Goal: Task Accomplishment & Management: Manage account settings

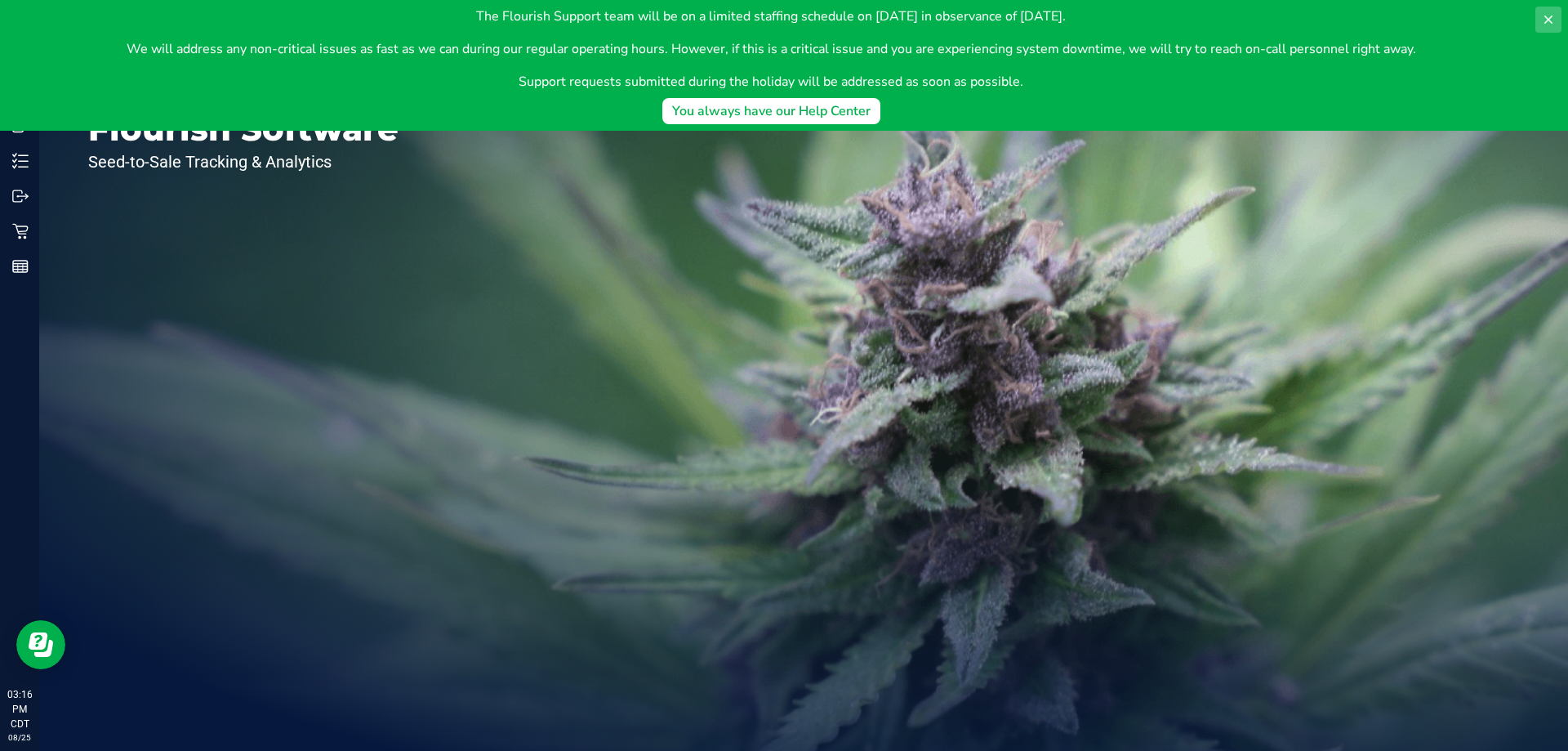
click at [1545, 15] on icon at bounding box center [1548, 18] width 13 height 13
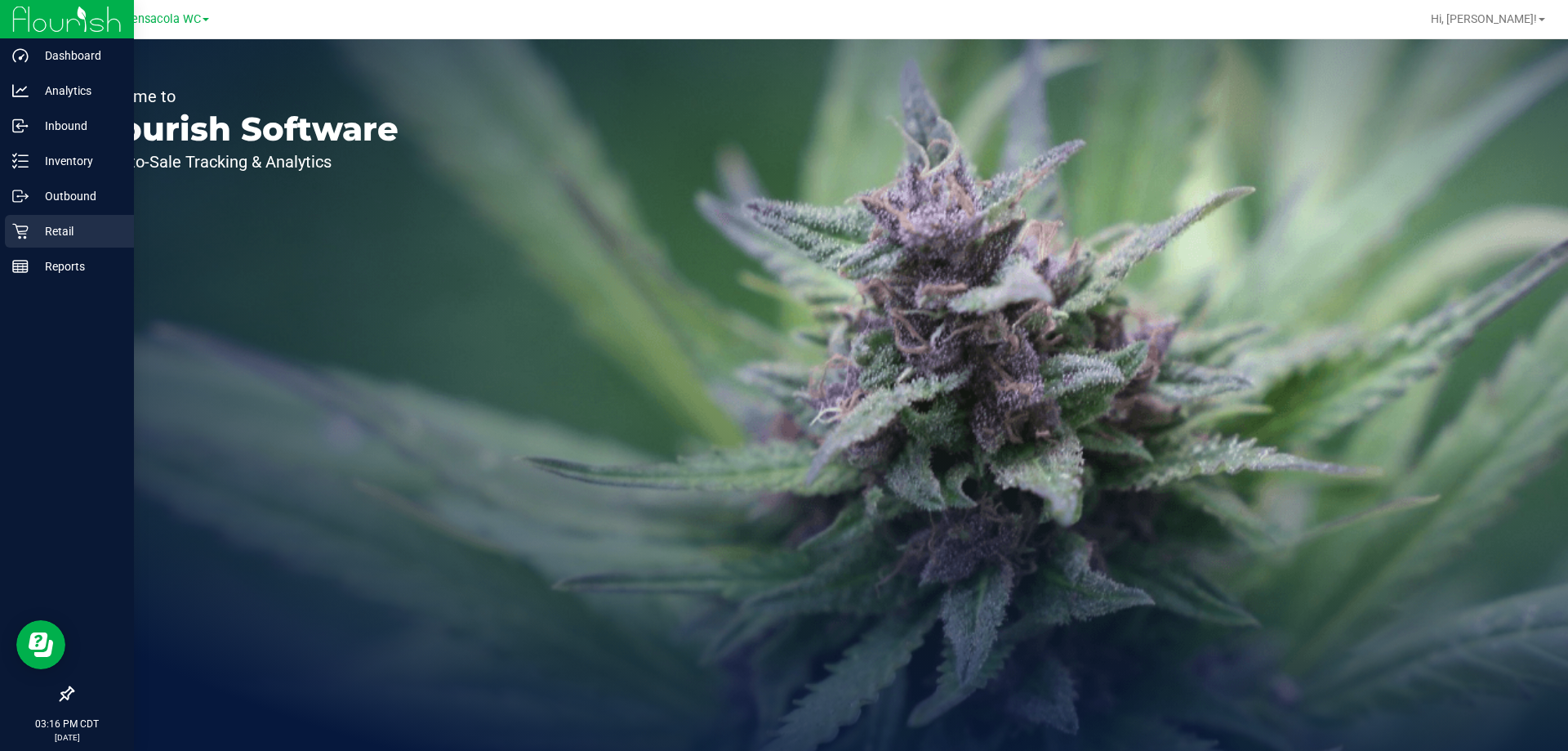
click at [29, 227] on p "Retail" at bounding box center [77, 232] width 98 height 19
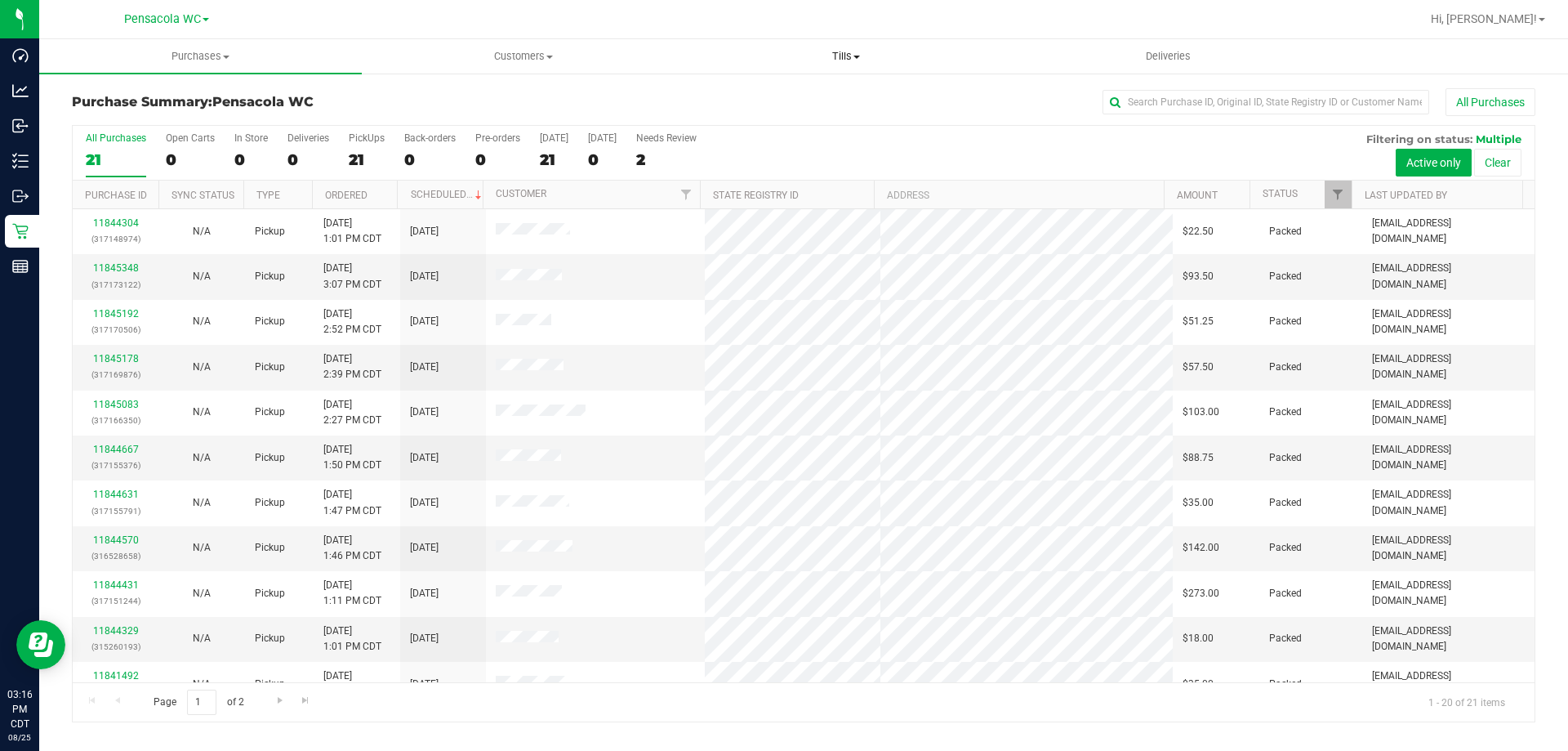
click at [845, 58] on span "Tills" at bounding box center [845, 55] width 321 height 15
click at [850, 83] on ul "Manage tills Reconcile e-payments" at bounding box center [846, 108] width 323 height 69
click at [832, 53] on span "Tills" at bounding box center [846, 55] width 323 height 15
click at [848, 92] on li "Manage tills" at bounding box center [846, 99] width 323 height 19
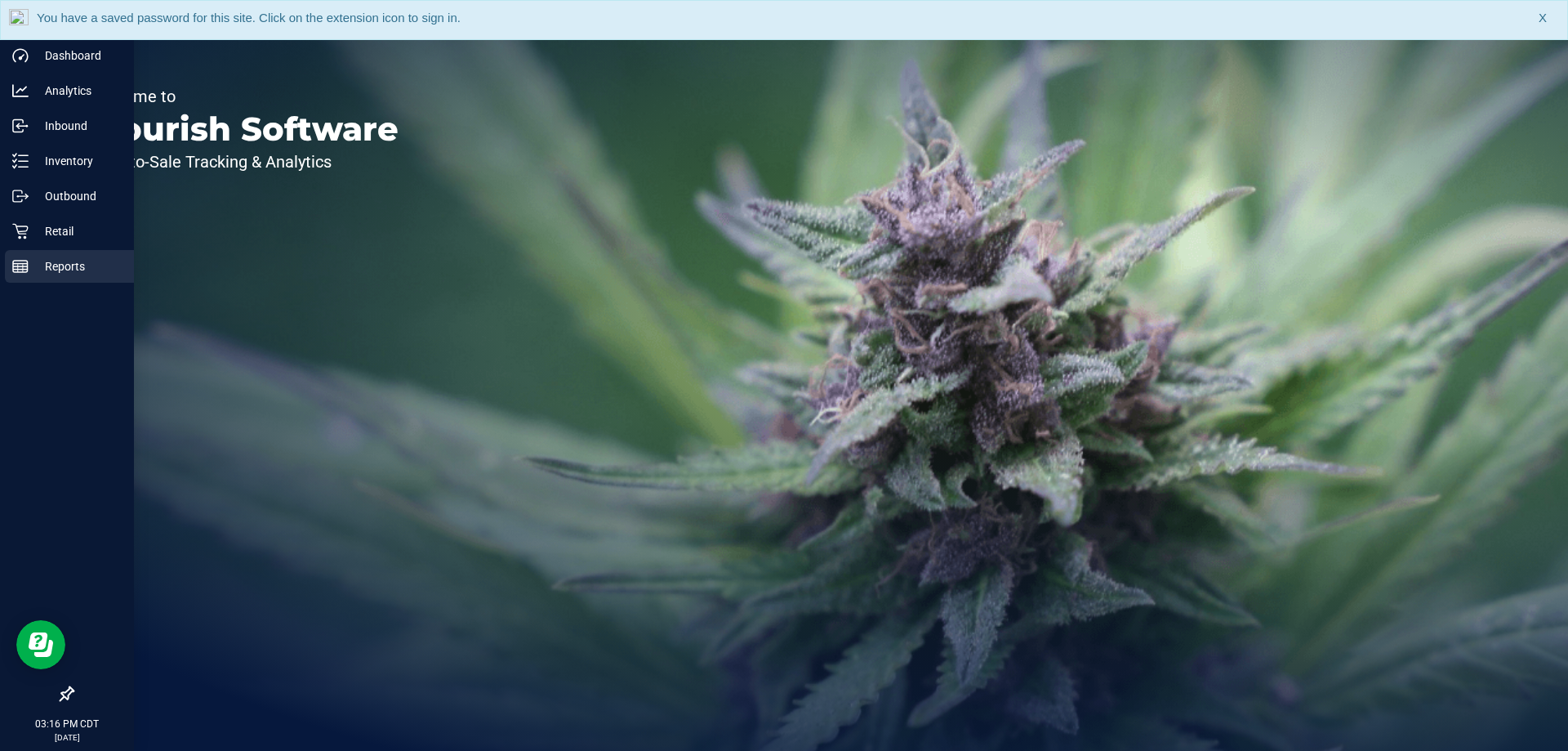
click at [63, 267] on p "Reports" at bounding box center [77, 267] width 98 height 19
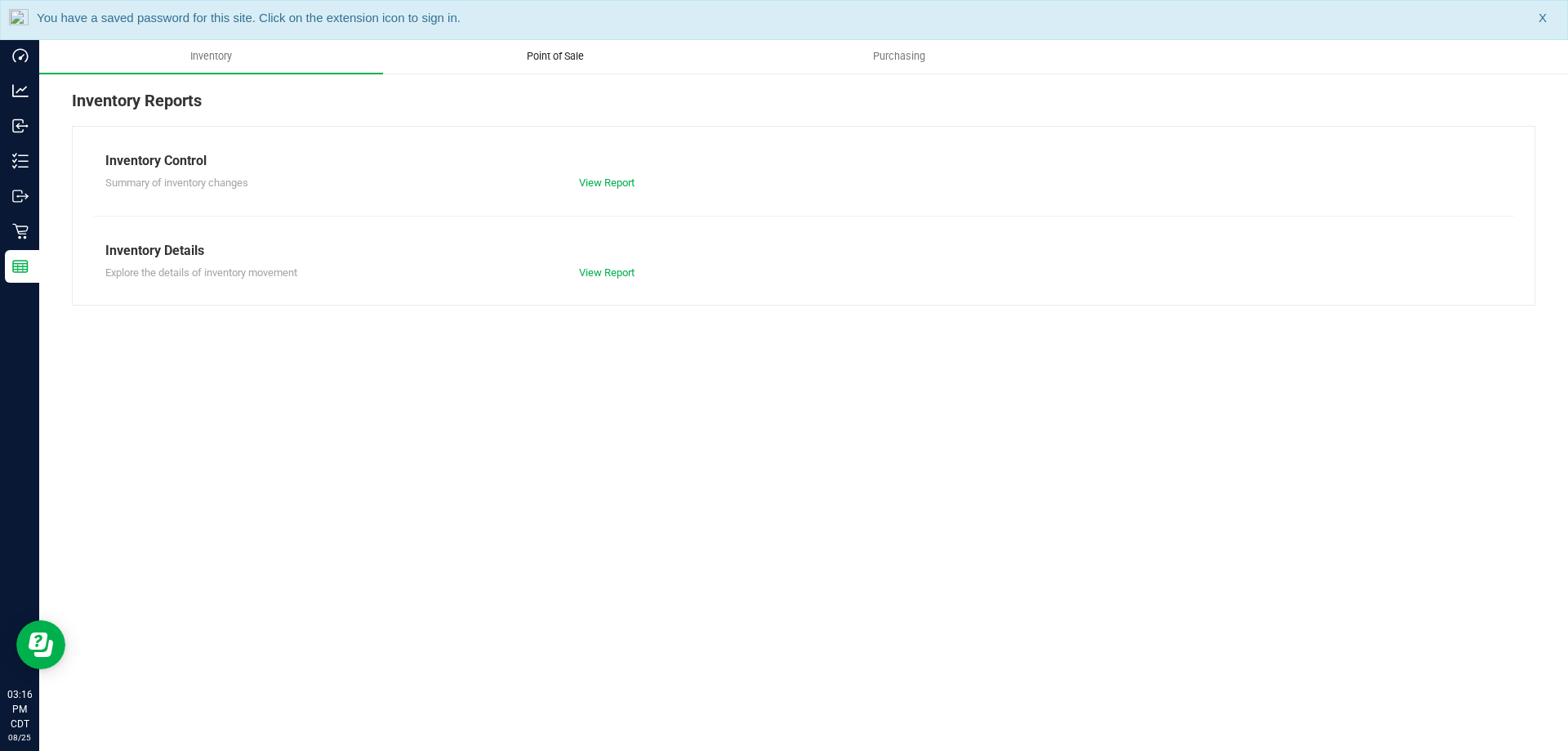
click at [572, 53] on span "Point of Sale" at bounding box center [555, 55] width 101 height 15
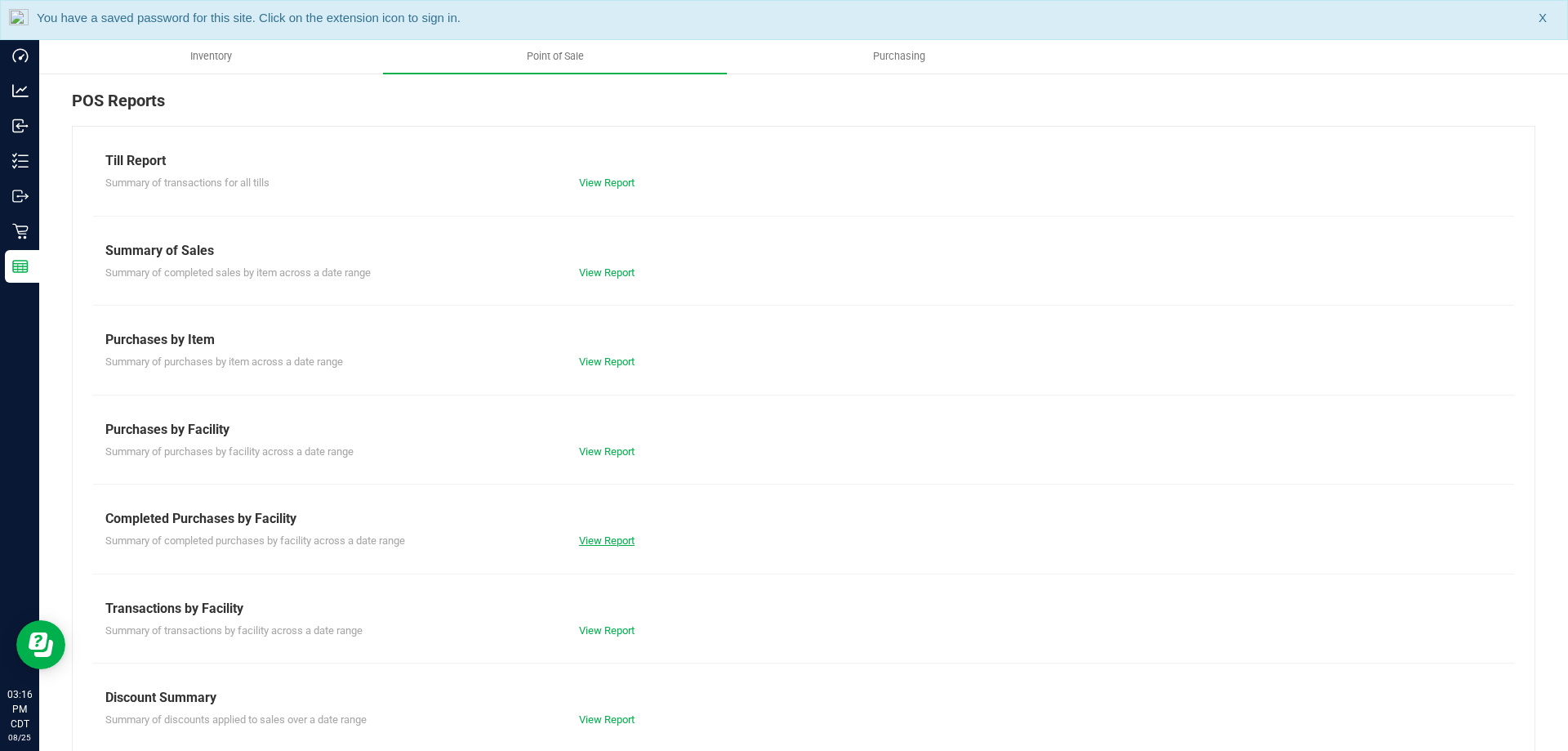
click at [602, 537] on link "View Report" at bounding box center [606, 540] width 55 height 13
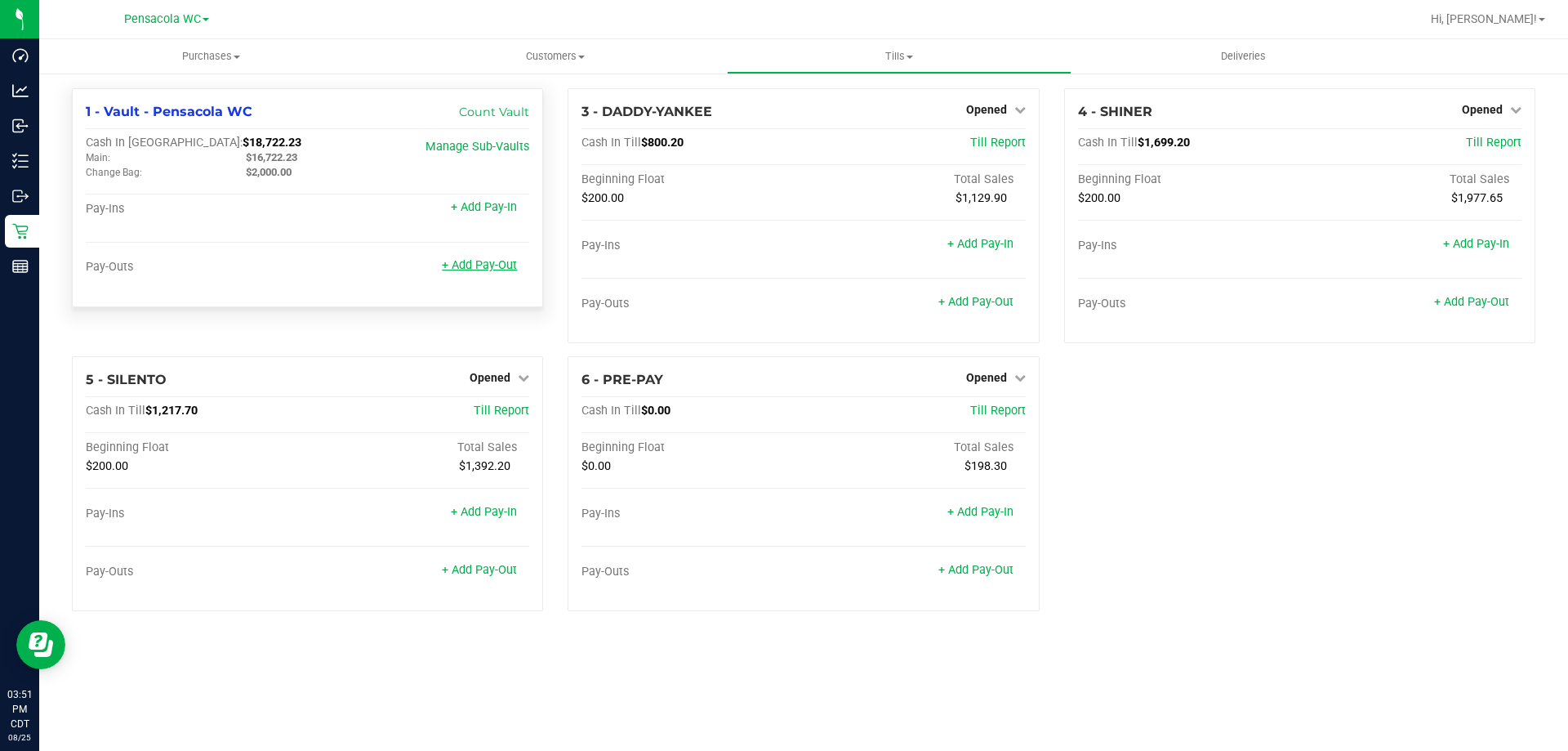
click at [471, 272] on link "+ Add Pay-Out" at bounding box center [479, 265] width 75 height 14
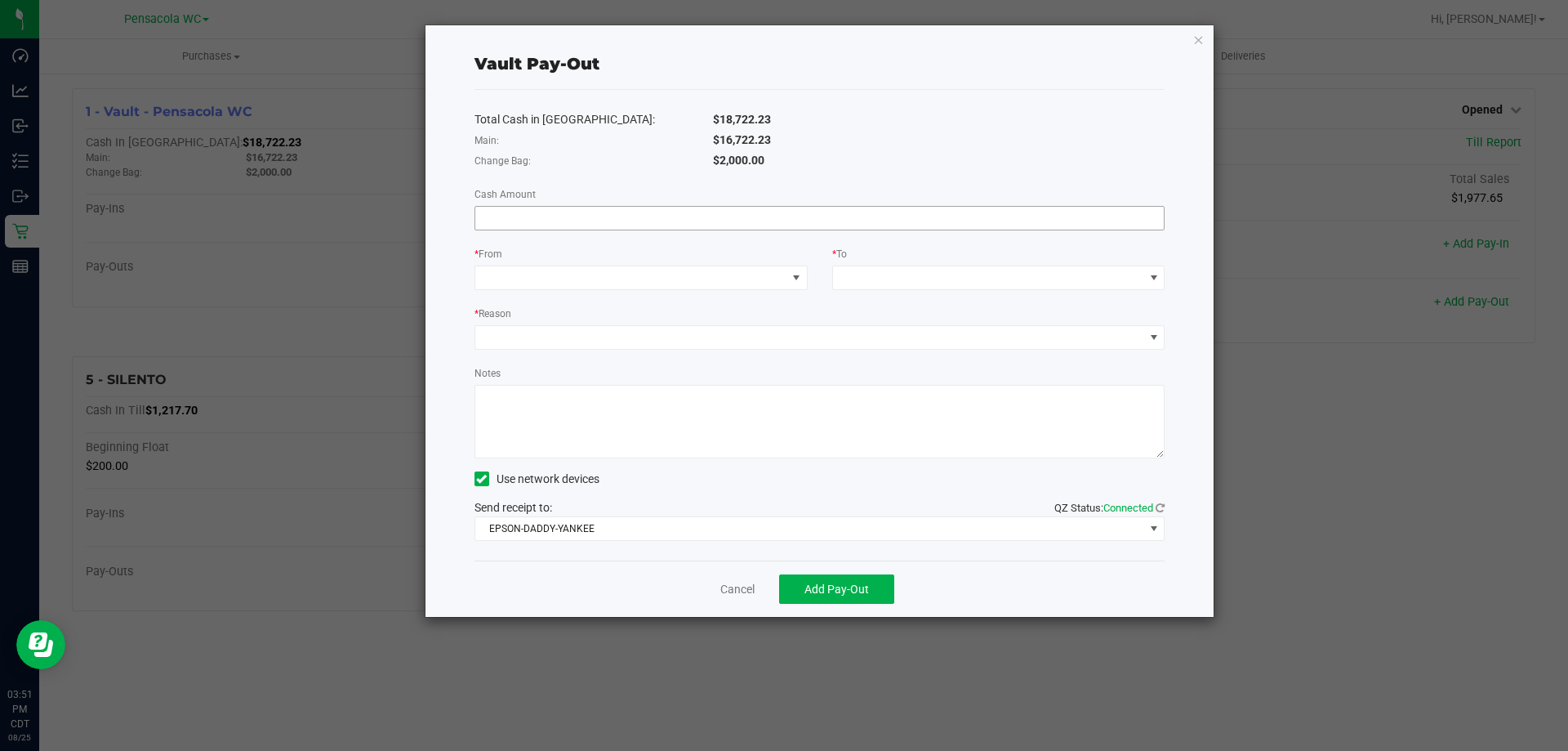
click at [567, 219] on input at bounding box center [820, 218] width 690 height 23
click at [687, 286] on span at bounding box center [631, 278] width 311 height 23
type input "$16,722.23"
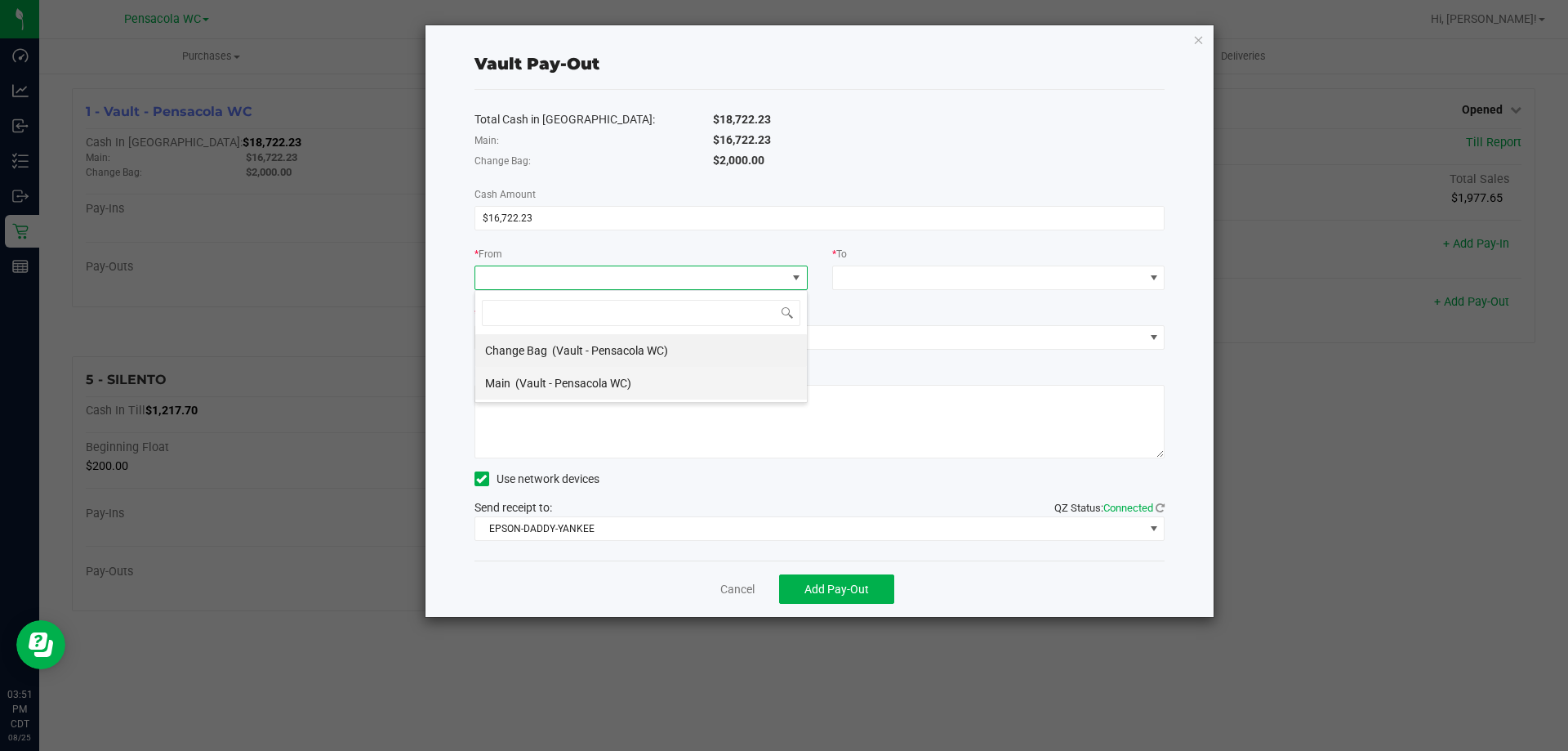
click at [624, 389] on span "(Vault - Pensacola WC)" at bounding box center [573, 382] width 116 height 13
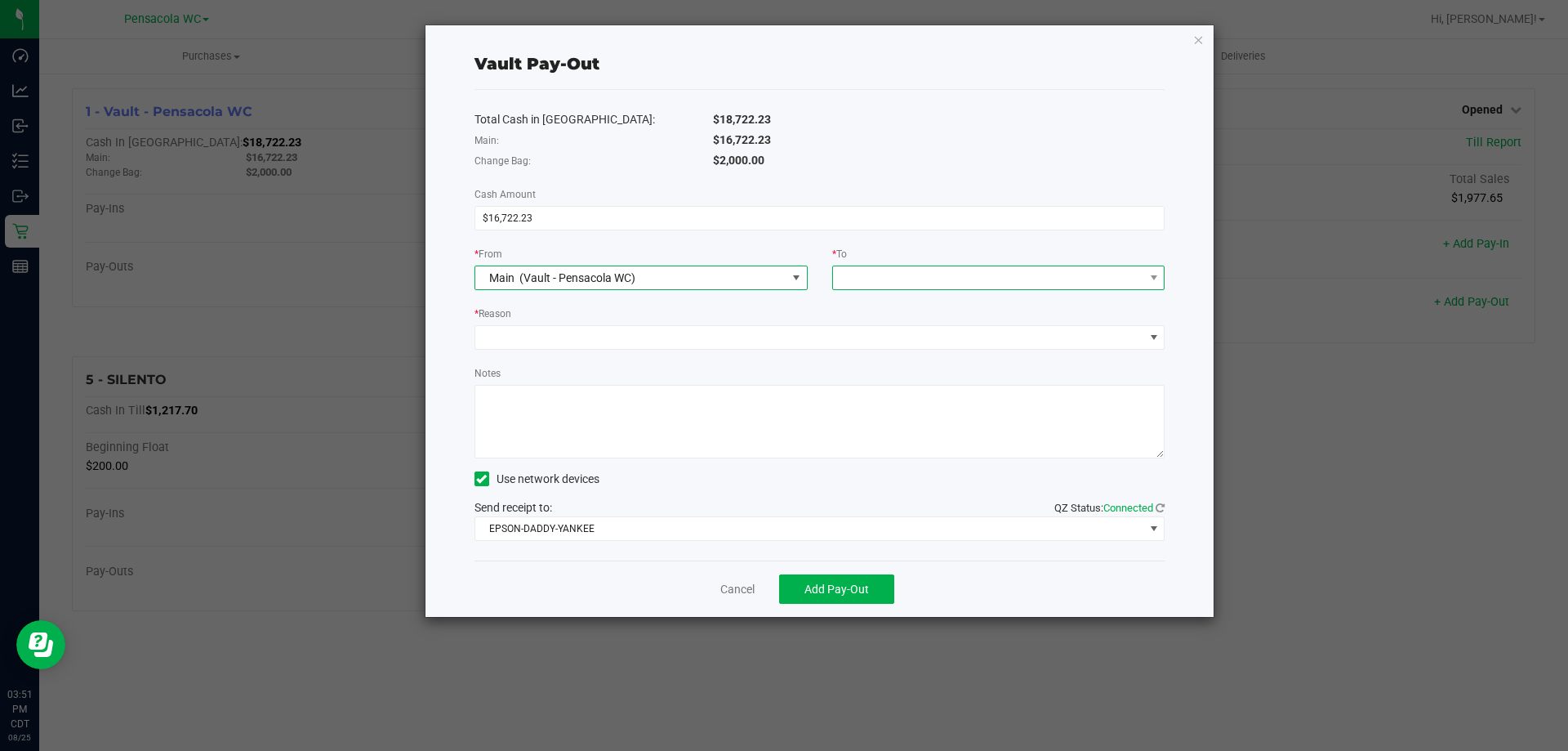
click at [964, 284] on span at bounding box center [988, 278] width 311 height 23
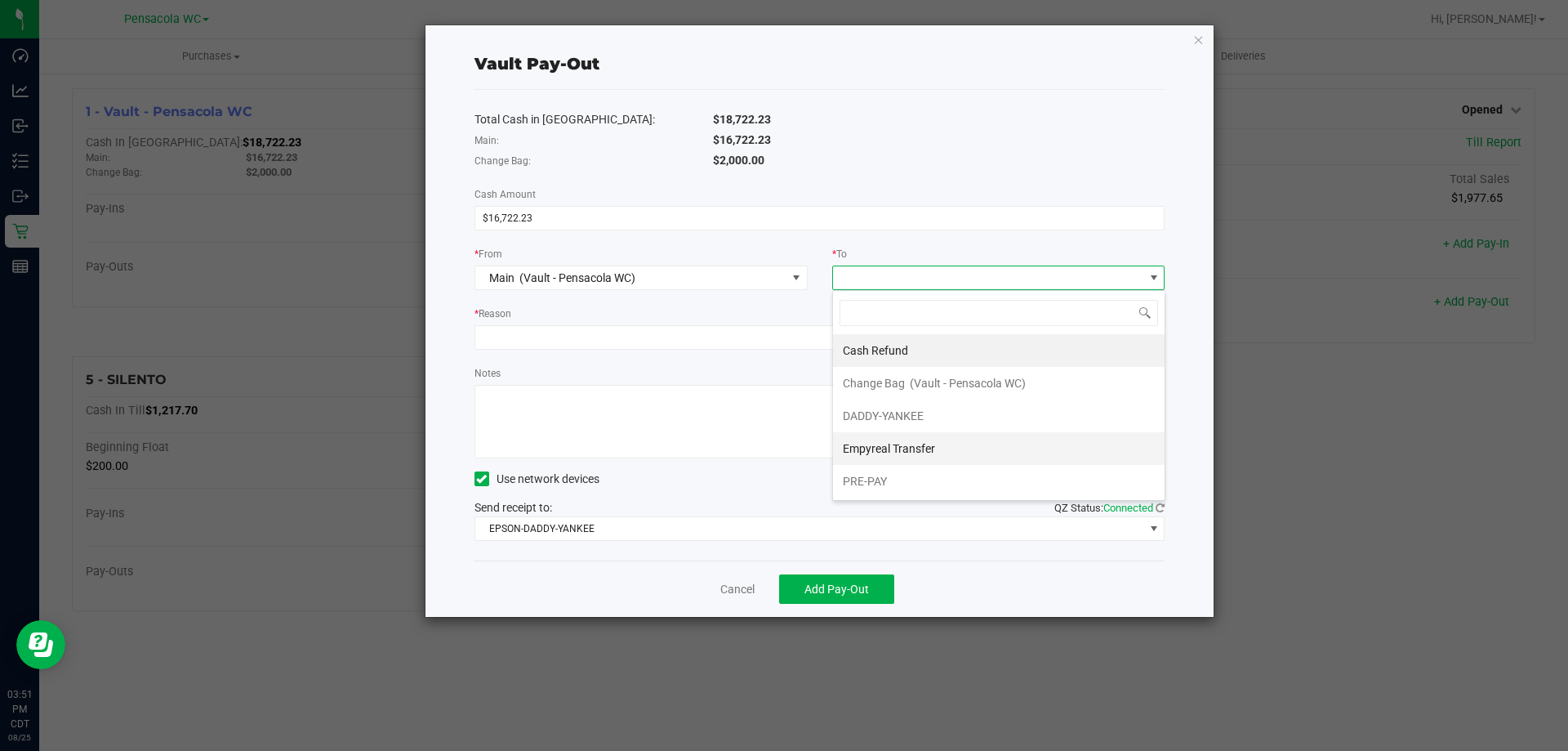
click at [923, 453] on span "Empyreal Transfer" at bounding box center [888, 447] width 92 height 13
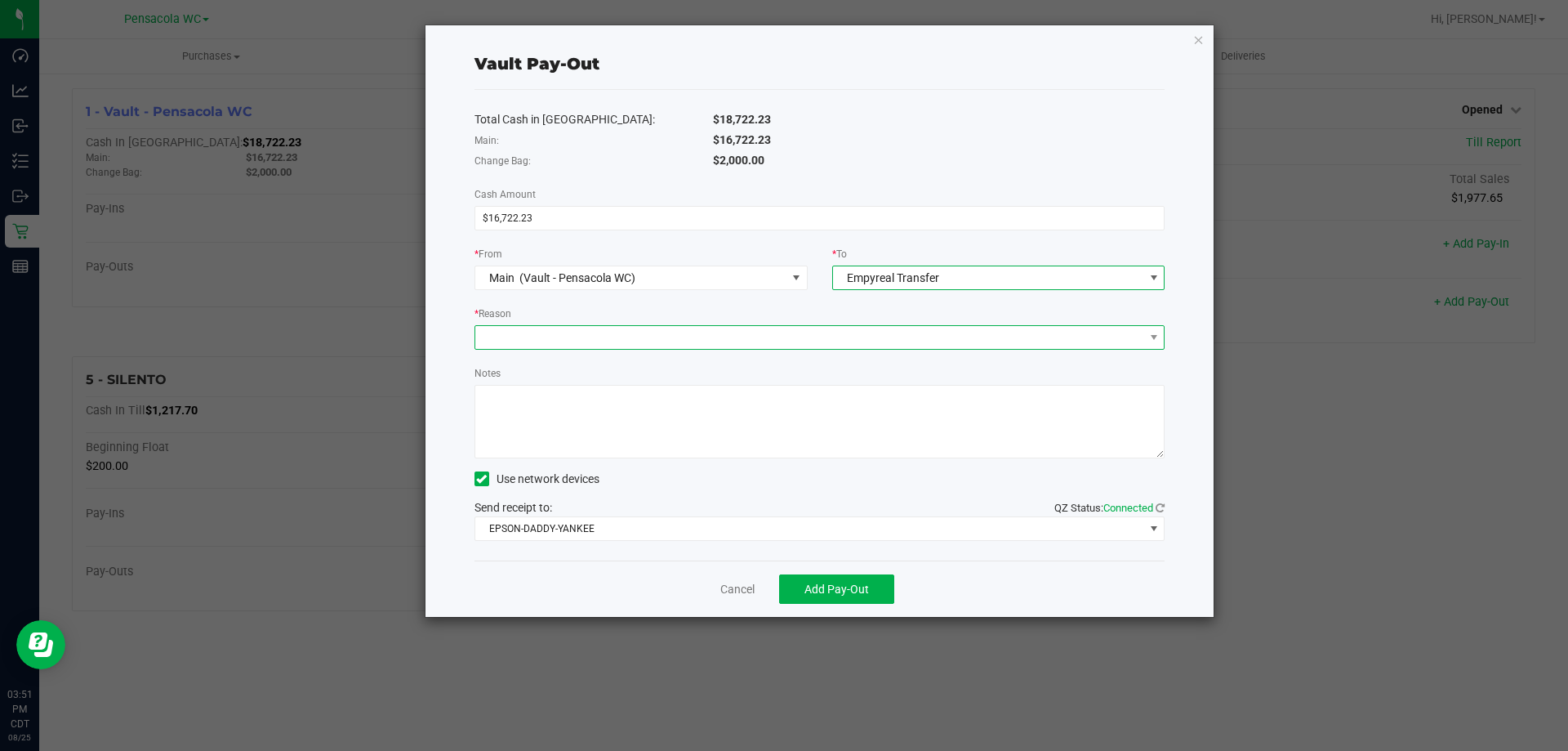
click at [844, 336] on span at bounding box center [810, 338] width 669 height 23
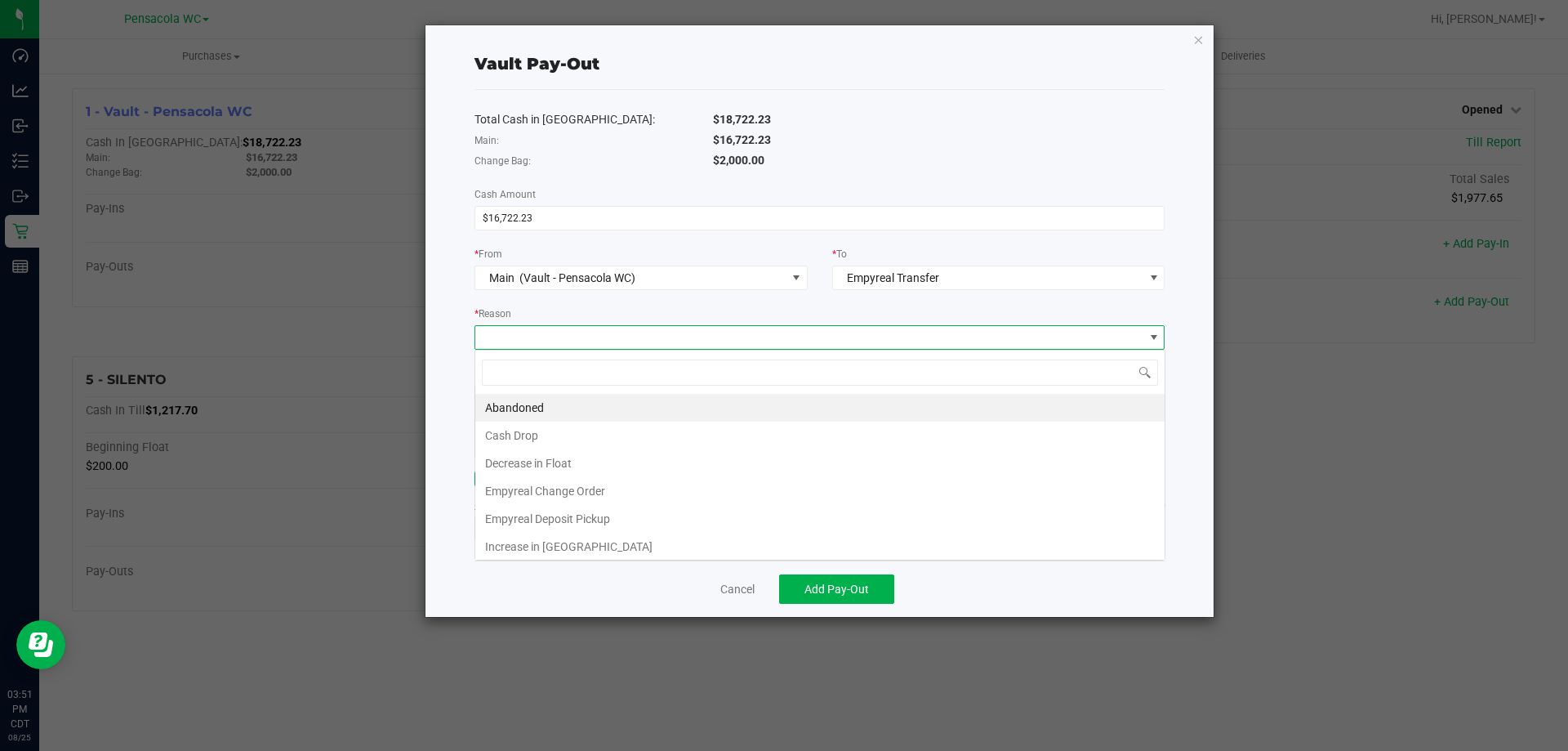
scroll to position [24, 690]
click at [609, 486] on li "Empyreal Change Order" at bounding box center [820, 490] width 690 height 28
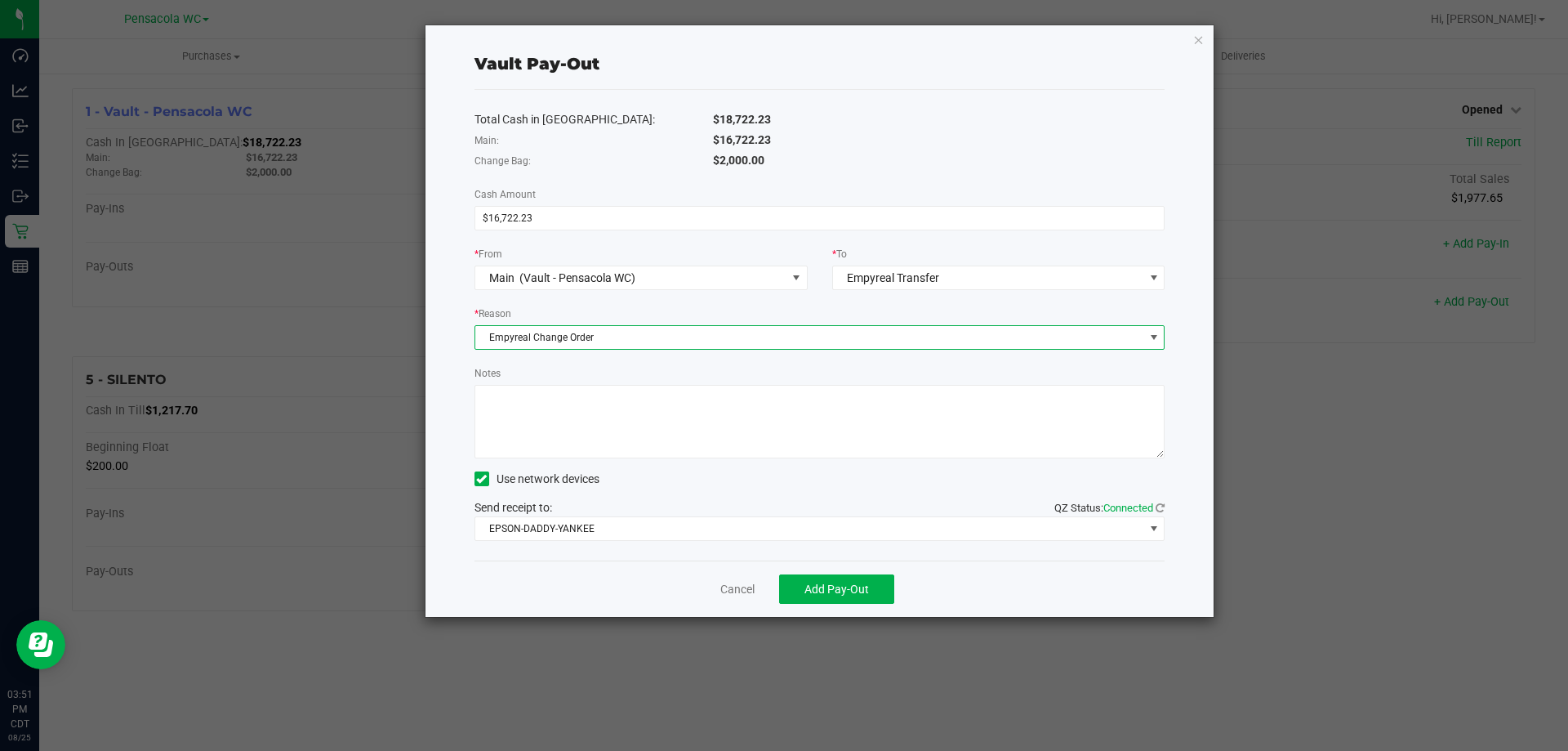
click at [634, 346] on span "Empyreal Change Order" at bounding box center [810, 338] width 669 height 23
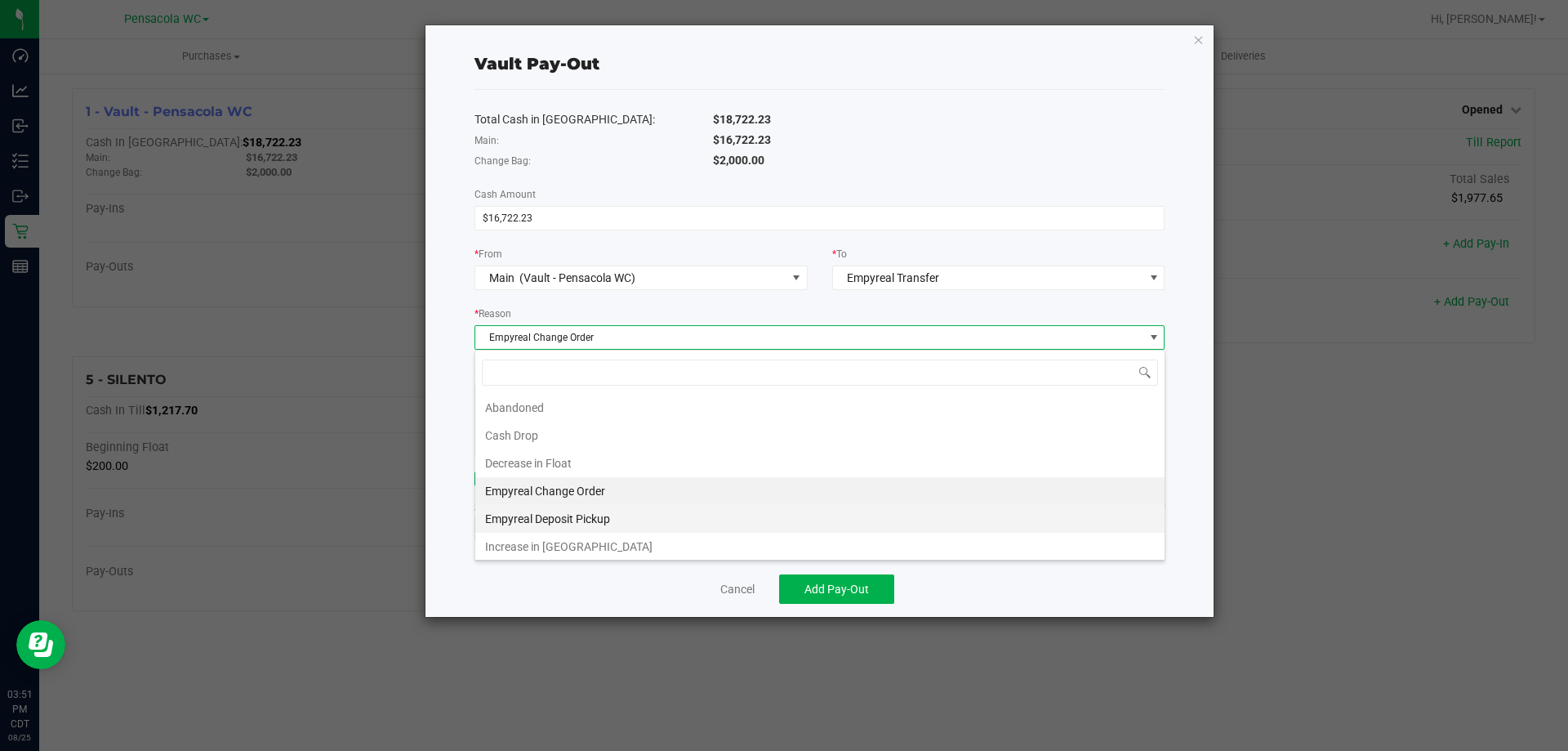
click at [603, 525] on li "Empyreal Deposit Pickup" at bounding box center [820, 519] width 690 height 28
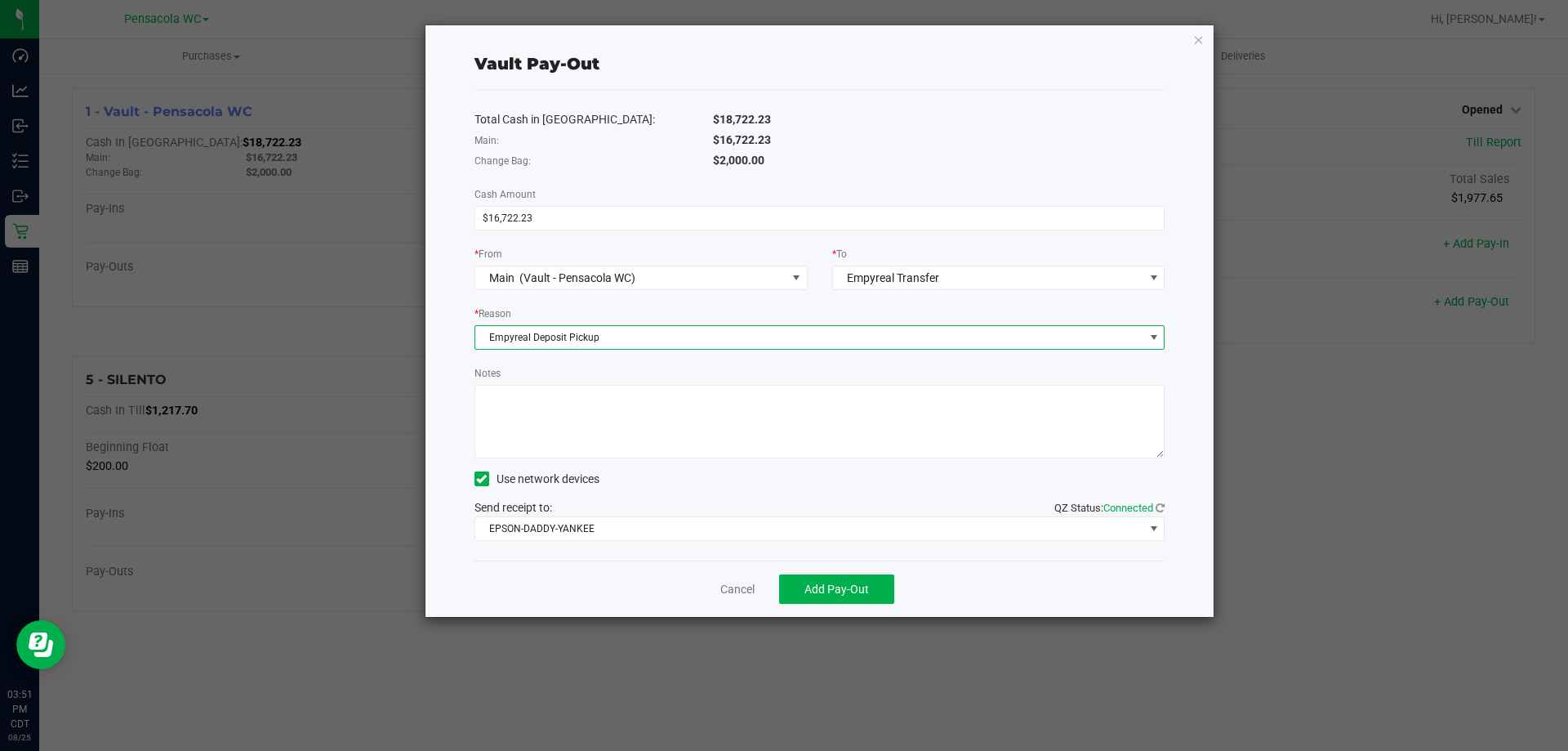
click at [676, 485] on div "Use network devices" at bounding box center [820, 478] width 691 height 24
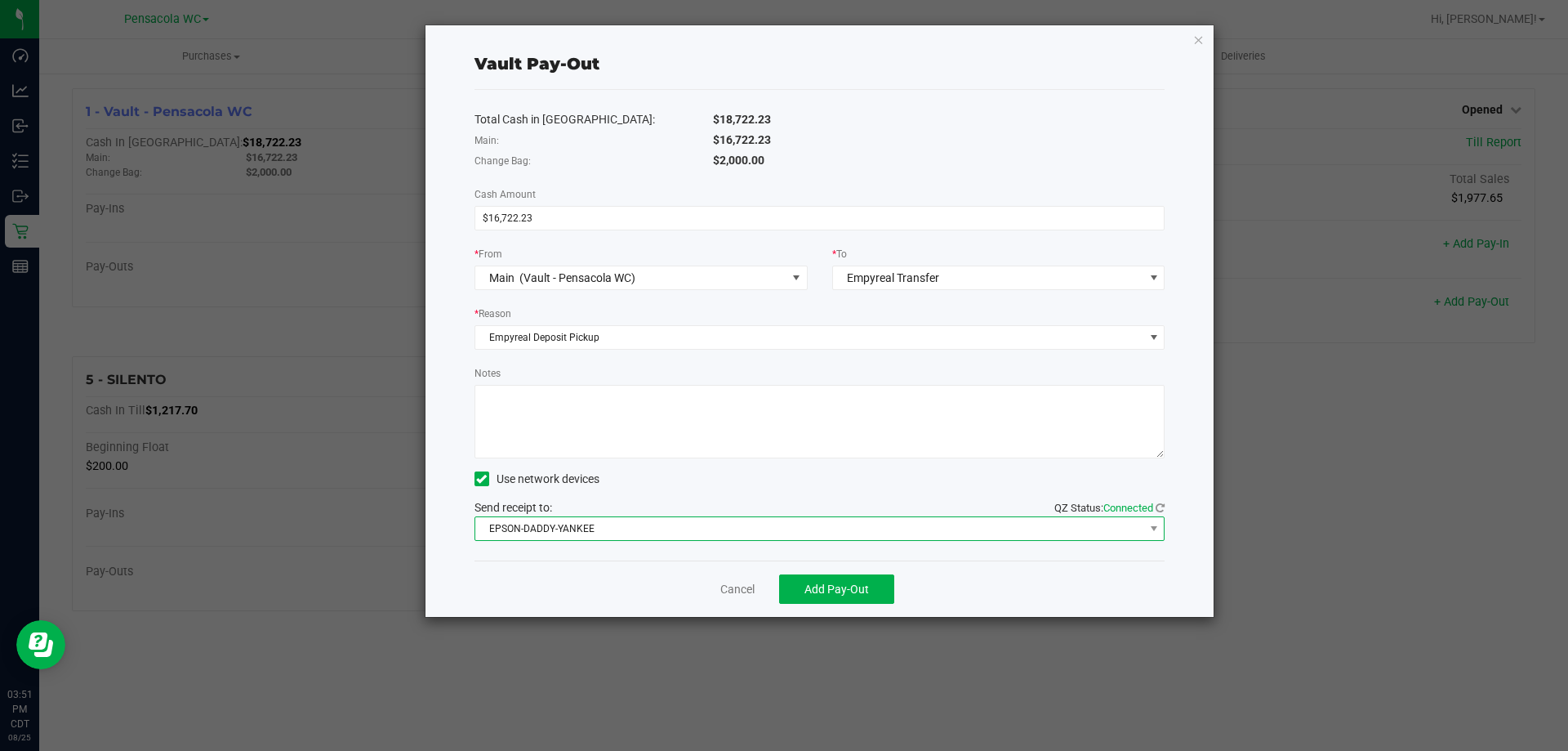
click at [674, 530] on span "EPSON-DADDY-YANKEE" at bounding box center [810, 528] width 669 height 23
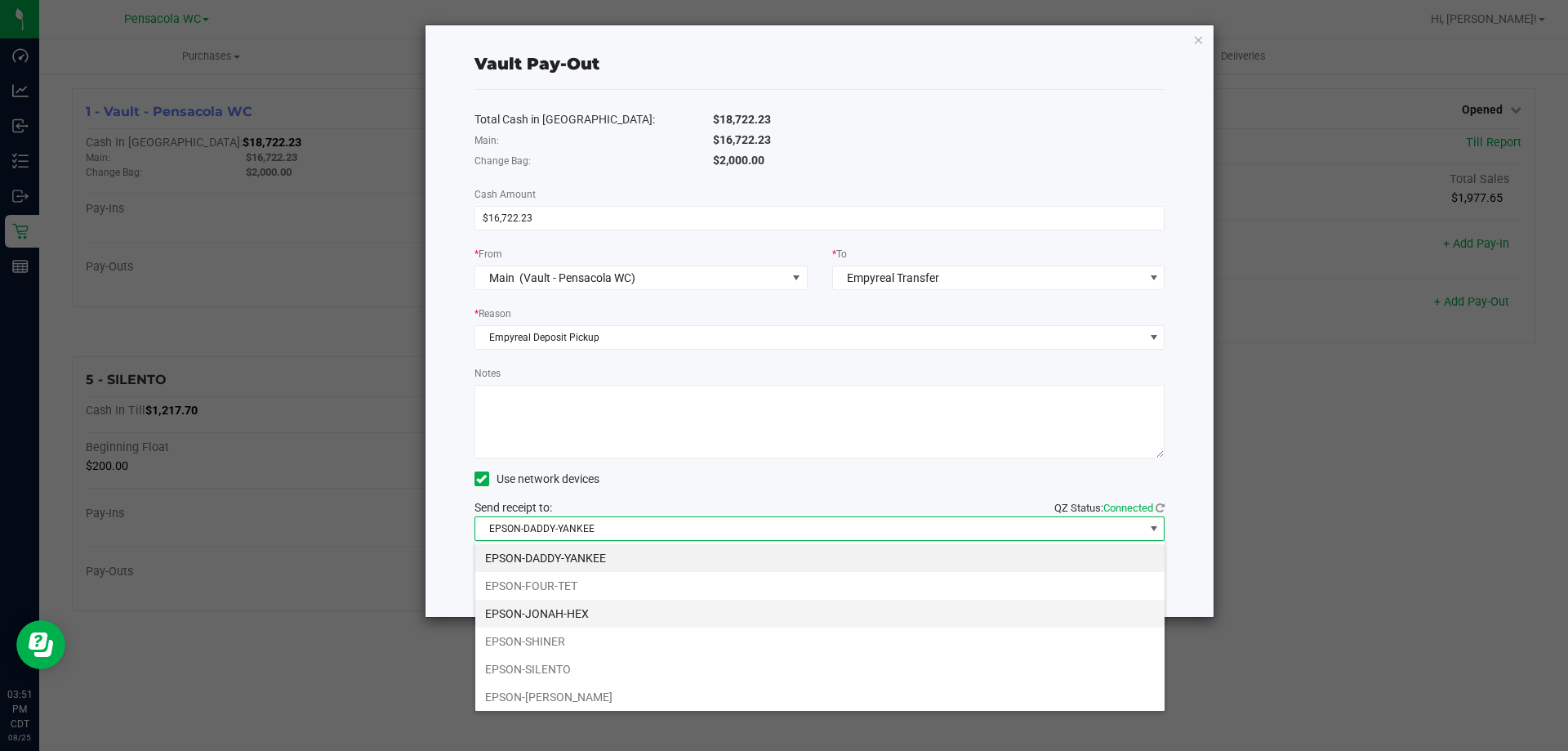
click at [609, 613] on li "EPSON-JONAH-HEX" at bounding box center [820, 613] width 690 height 28
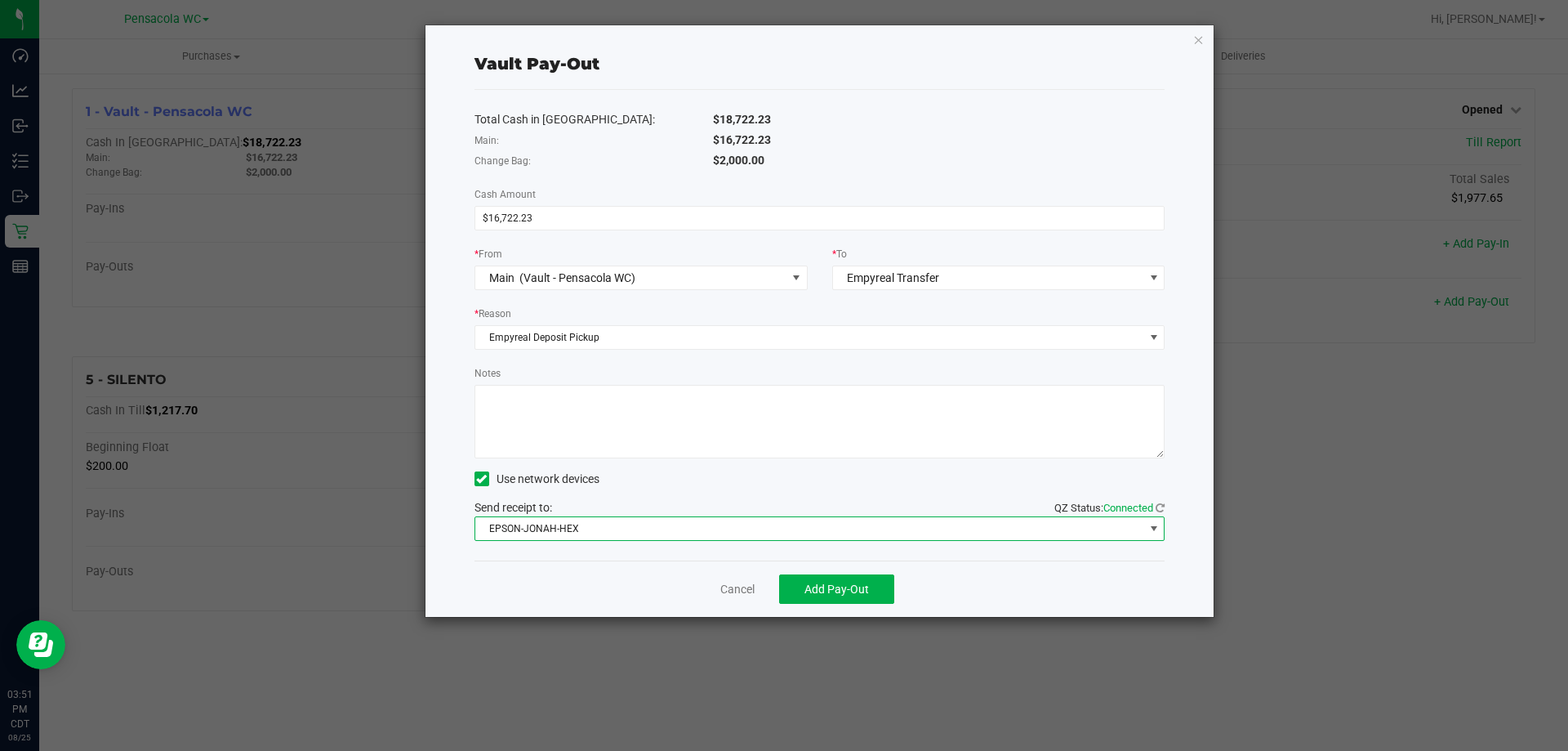
click at [649, 432] on textarea "Notes" at bounding box center [820, 421] width 691 height 74
drag, startPoint x: 705, startPoint y: 401, endPoint x: 515, endPoint y: 395, distance: 190.1
click at [515, 396] on textarea "Notes" at bounding box center [820, 421] width 691 height 74
click at [589, 415] on textarea "Notes" at bounding box center [820, 421] width 691 height 74
paste textarea "M240676009"
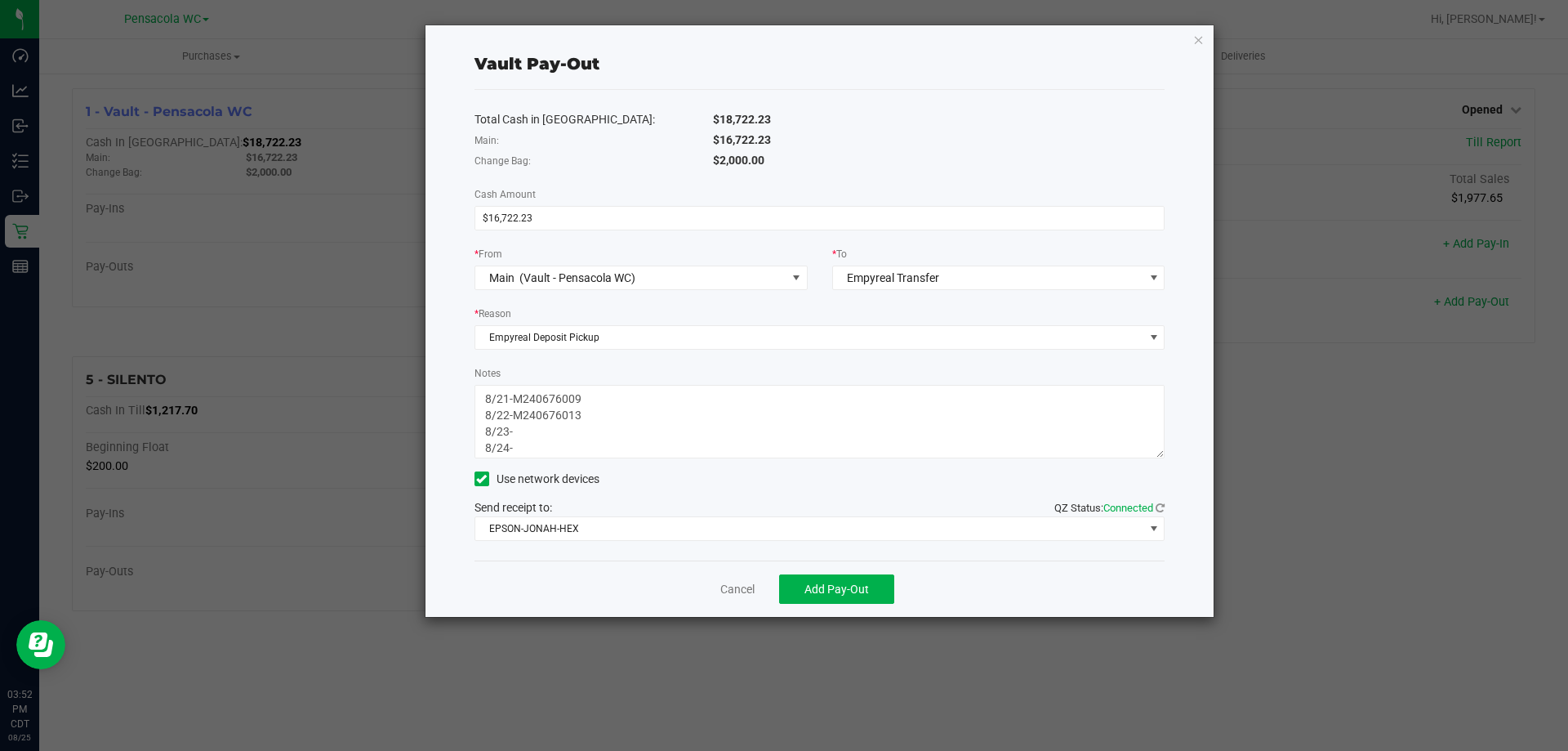
click at [814, 418] on textarea "Notes" at bounding box center [820, 421] width 691 height 74
drag, startPoint x: 740, startPoint y: 414, endPoint x: 731, endPoint y: 426, distance: 15.0
click at [734, 425] on textarea "Notes" at bounding box center [820, 421] width 691 height 74
click at [731, 426] on textarea "Notes" at bounding box center [820, 421] width 691 height 74
paste textarea "M240676009"
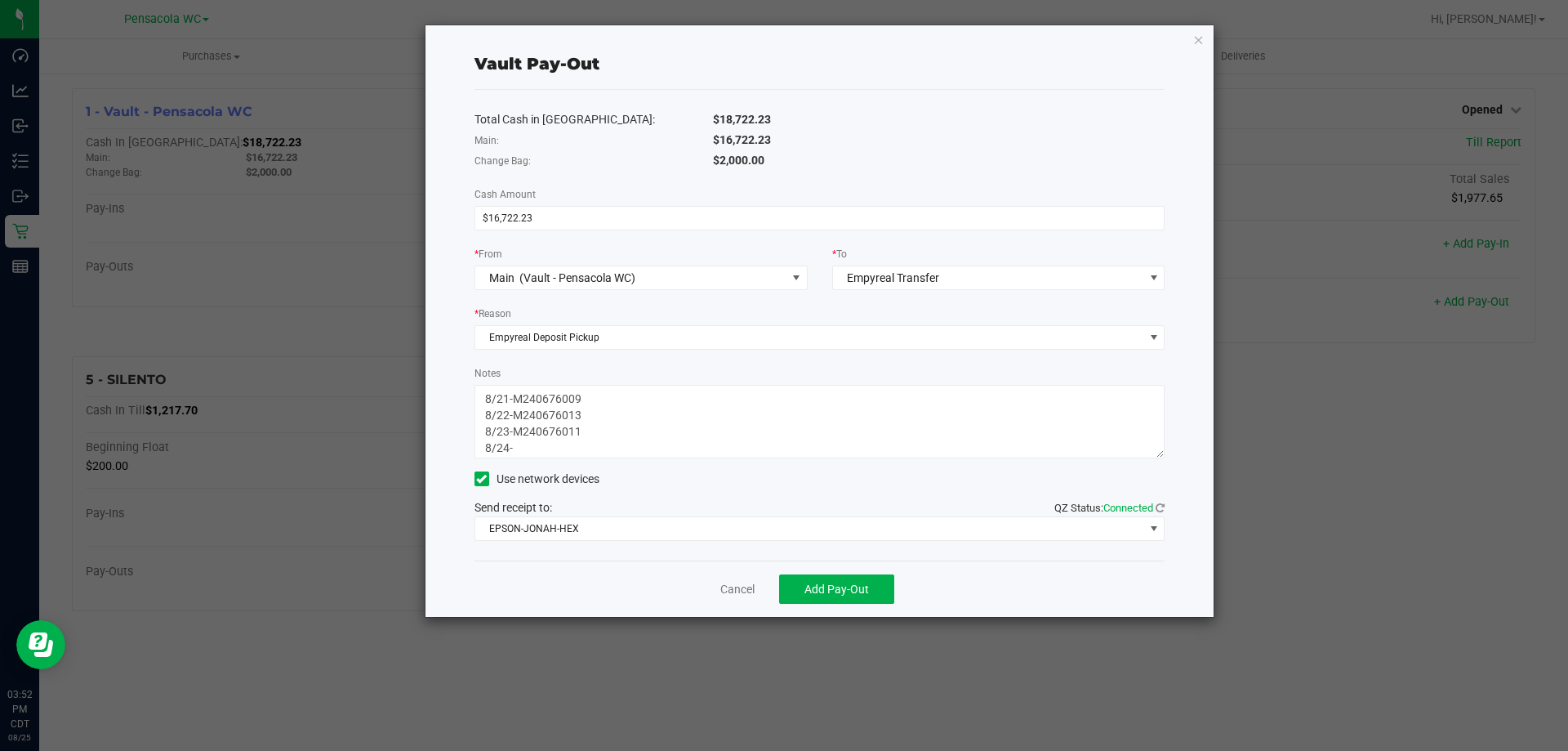
paste textarea "M240676009"
type textarea "8/21-M240676009-$3762.55 8/22-M240676013-$4380 8/23-M240676011-$5256.75 8/24-M2…"
click at [833, 588] on span "Add Pay-Out" at bounding box center [837, 589] width 64 height 13
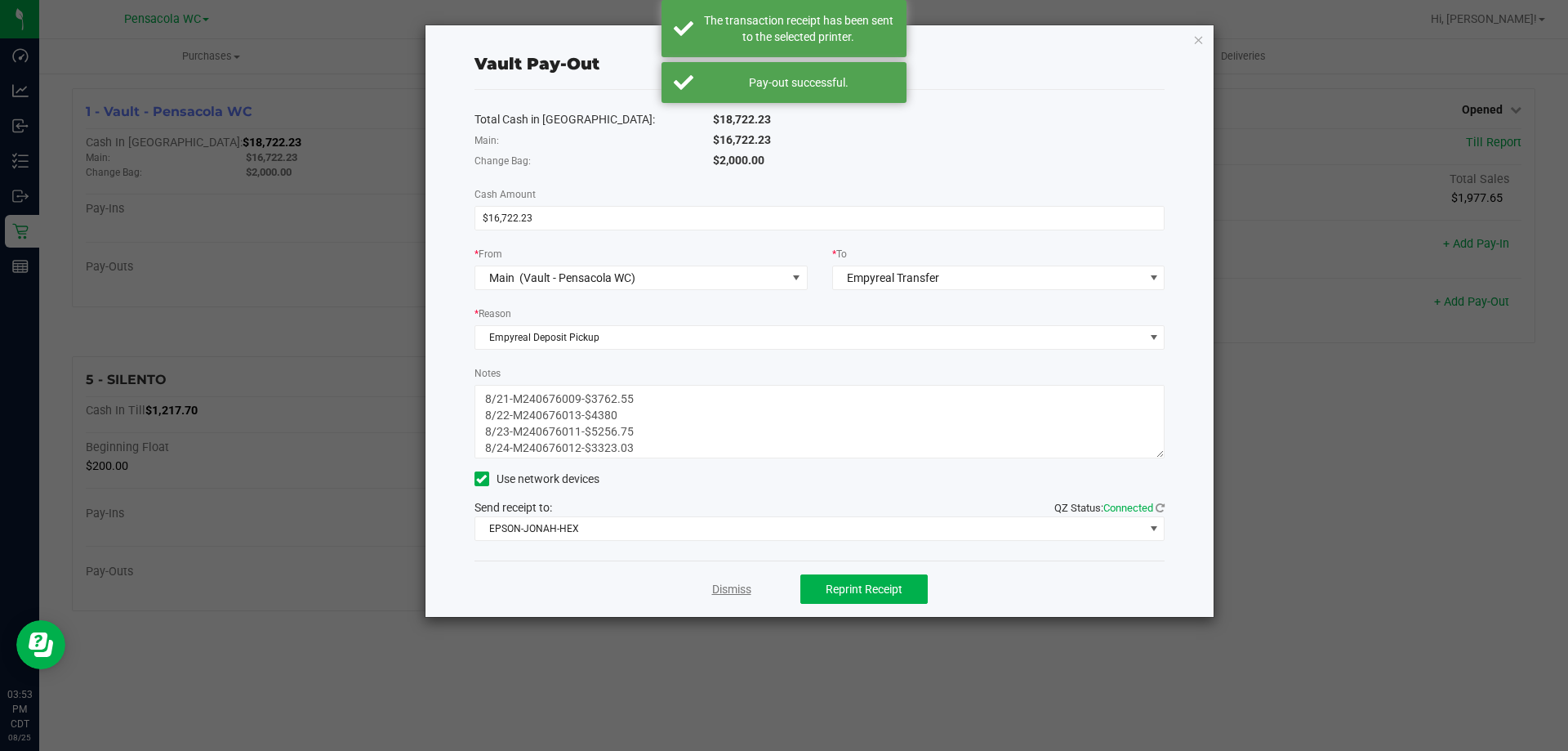
click at [736, 595] on link "Dismiss" at bounding box center [731, 590] width 39 height 18
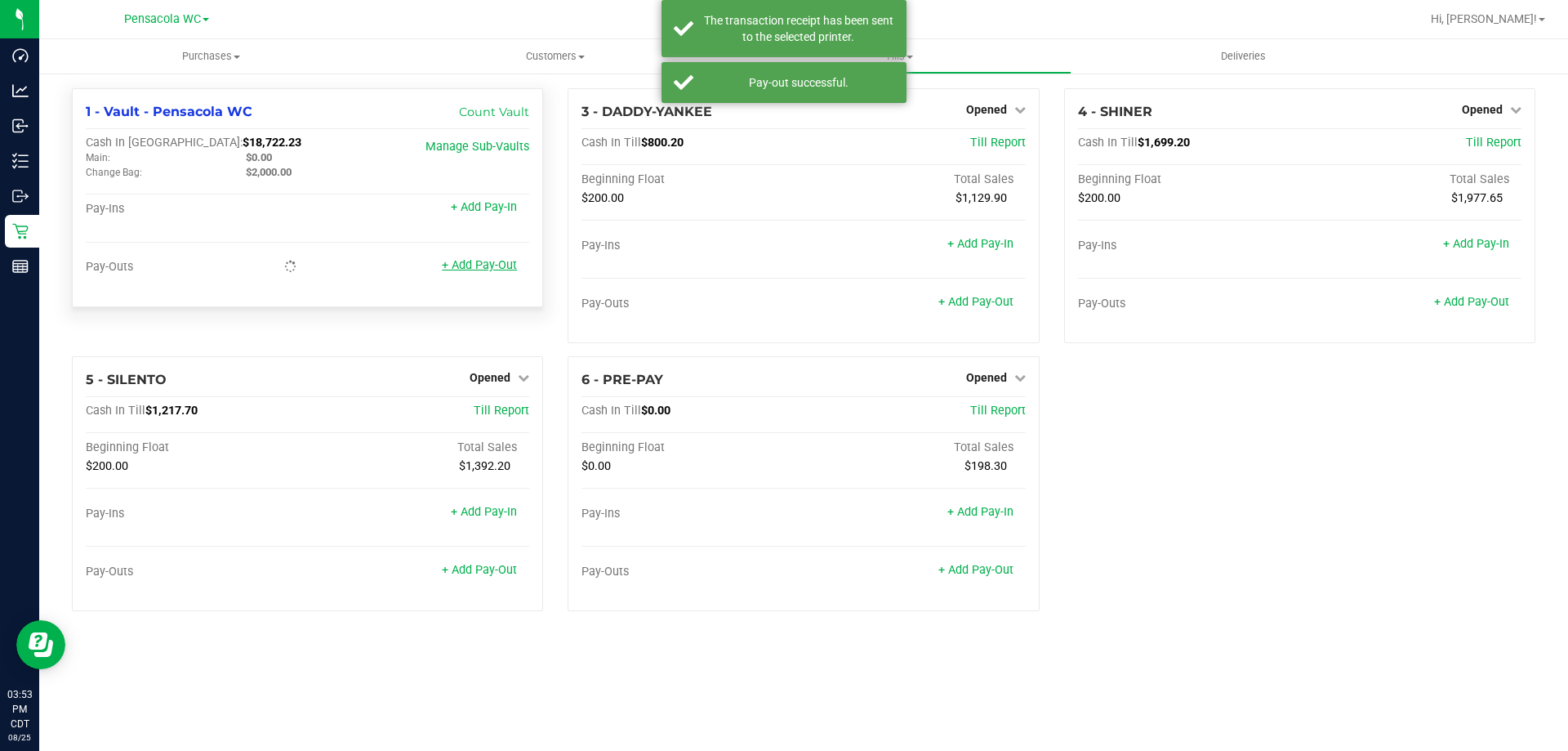
click at [490, 272] on link "+ Add Pay-Out" at bounding box center [479, 265] width 75 height 14
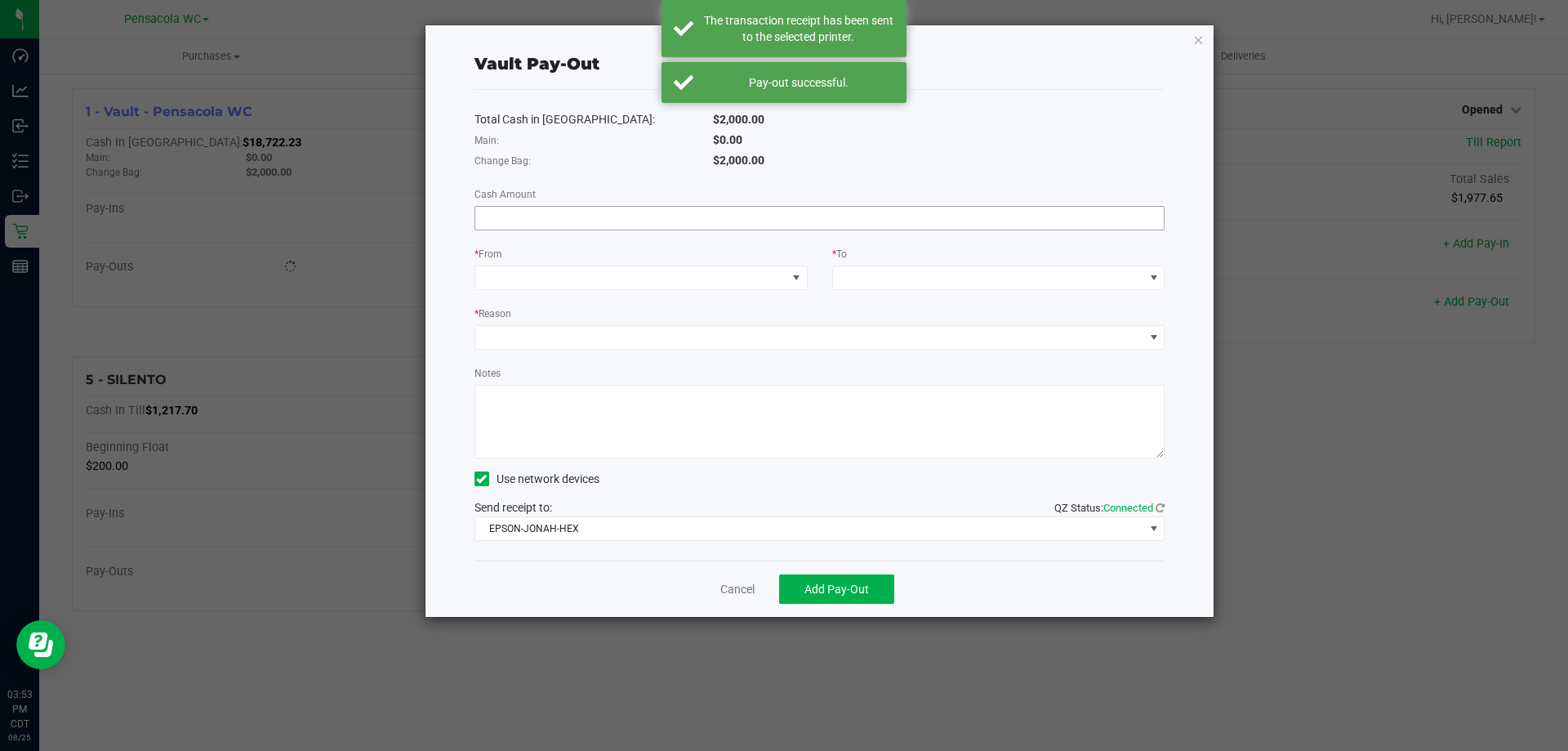
click at [651, 212] on input at bounding box center [820, 218] width 690 height 23
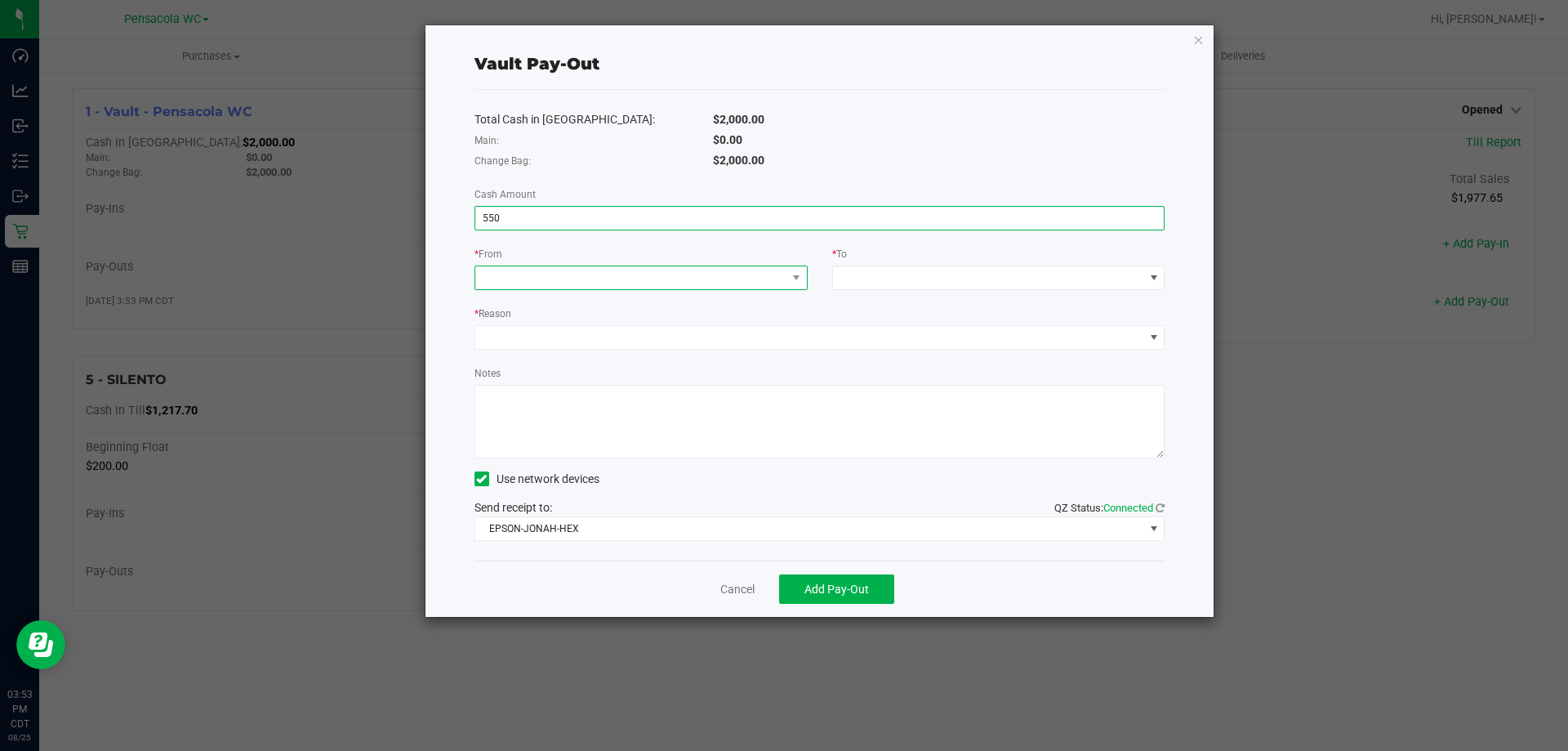
click at [636, 267] on span at bounding box center [631, 278] width 311 height 23
type input "$550.00"
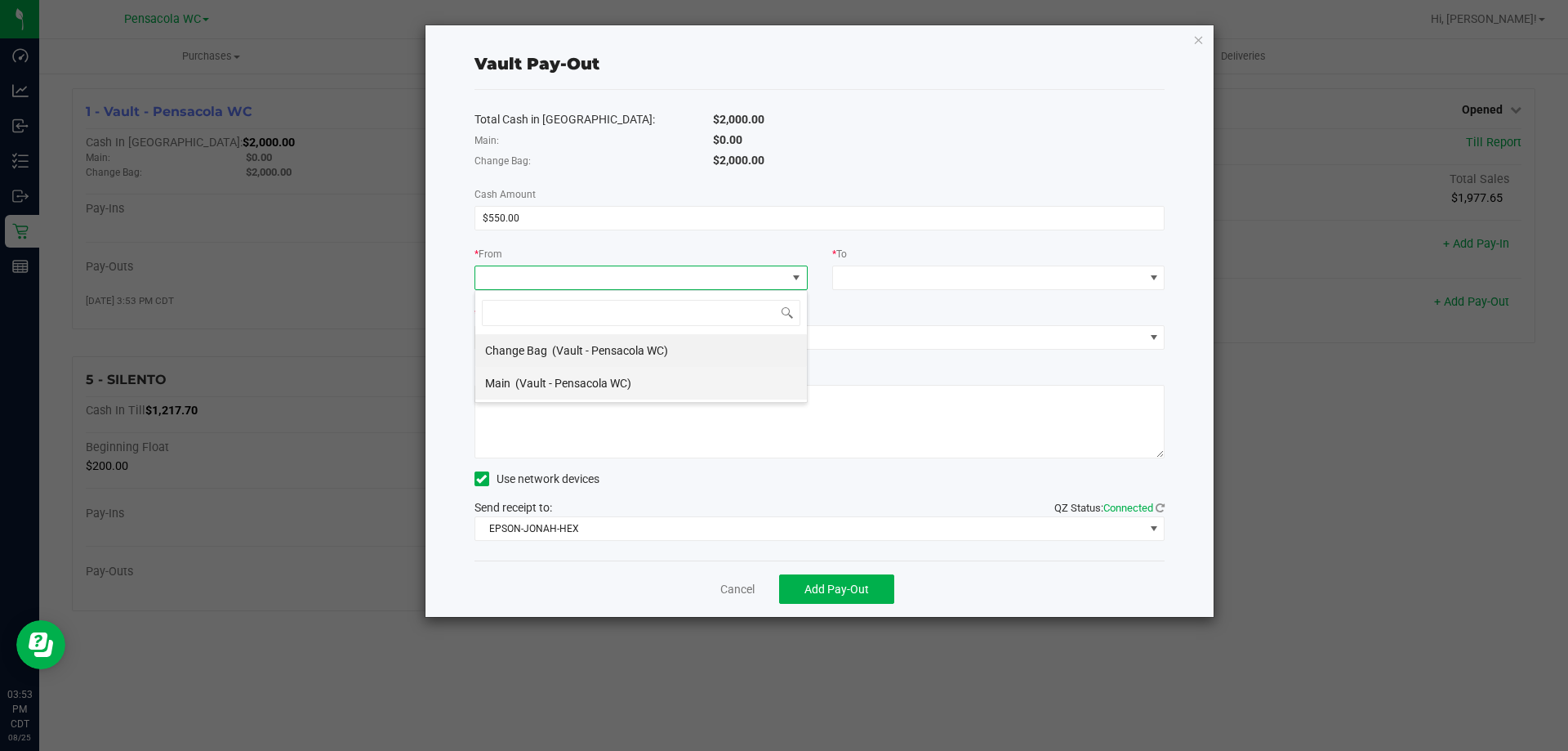
click at [563, 388] on span "(Vault - Pensacola WC)" at bounding box center [573, 382] width 116 height 13
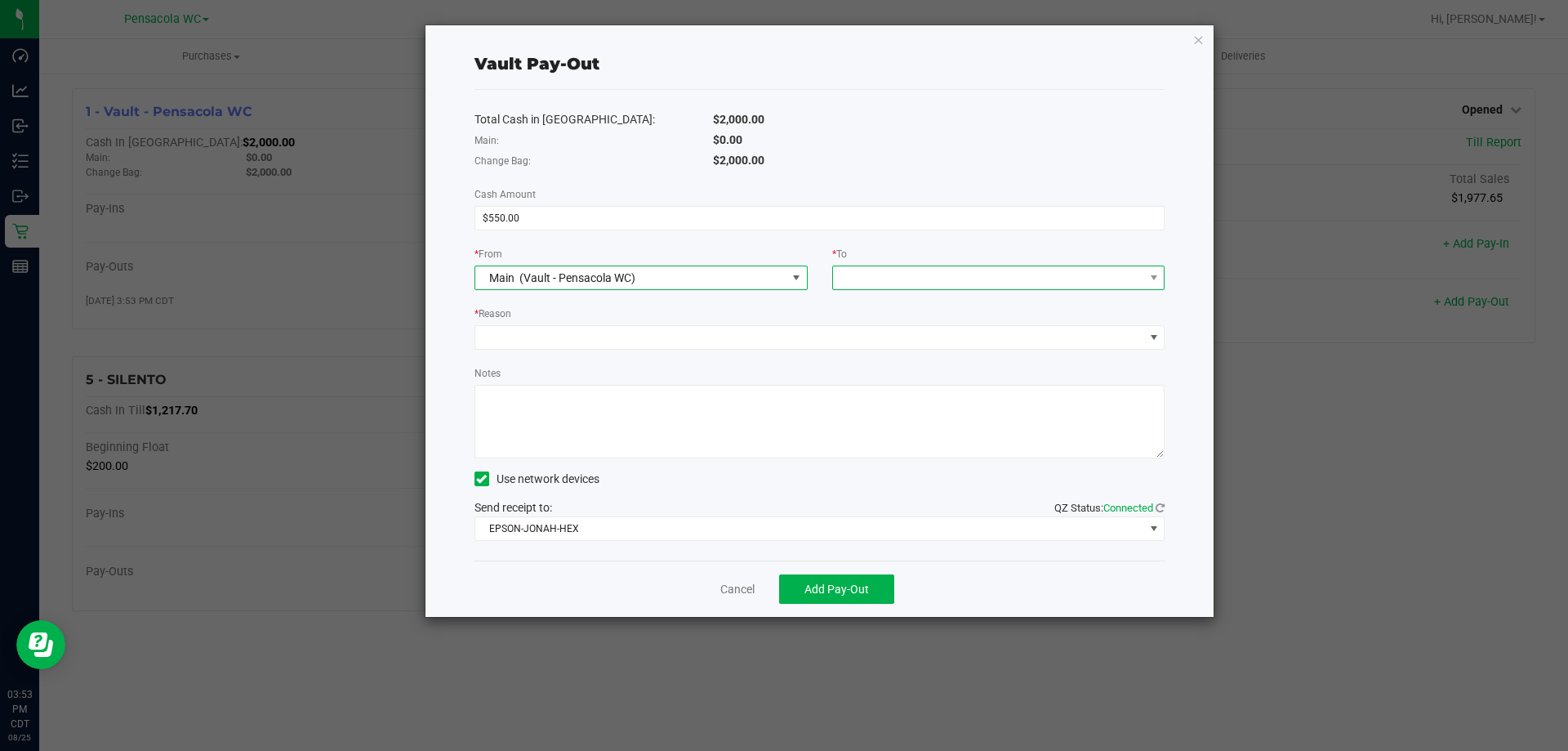
click at [919, 284] on span at bounding box center [988, 278] width 311 height 23
click at [699, 269] on span "Main (Vault - Pensacola WC)" at bounding box center [631, 278] width 311 height 23
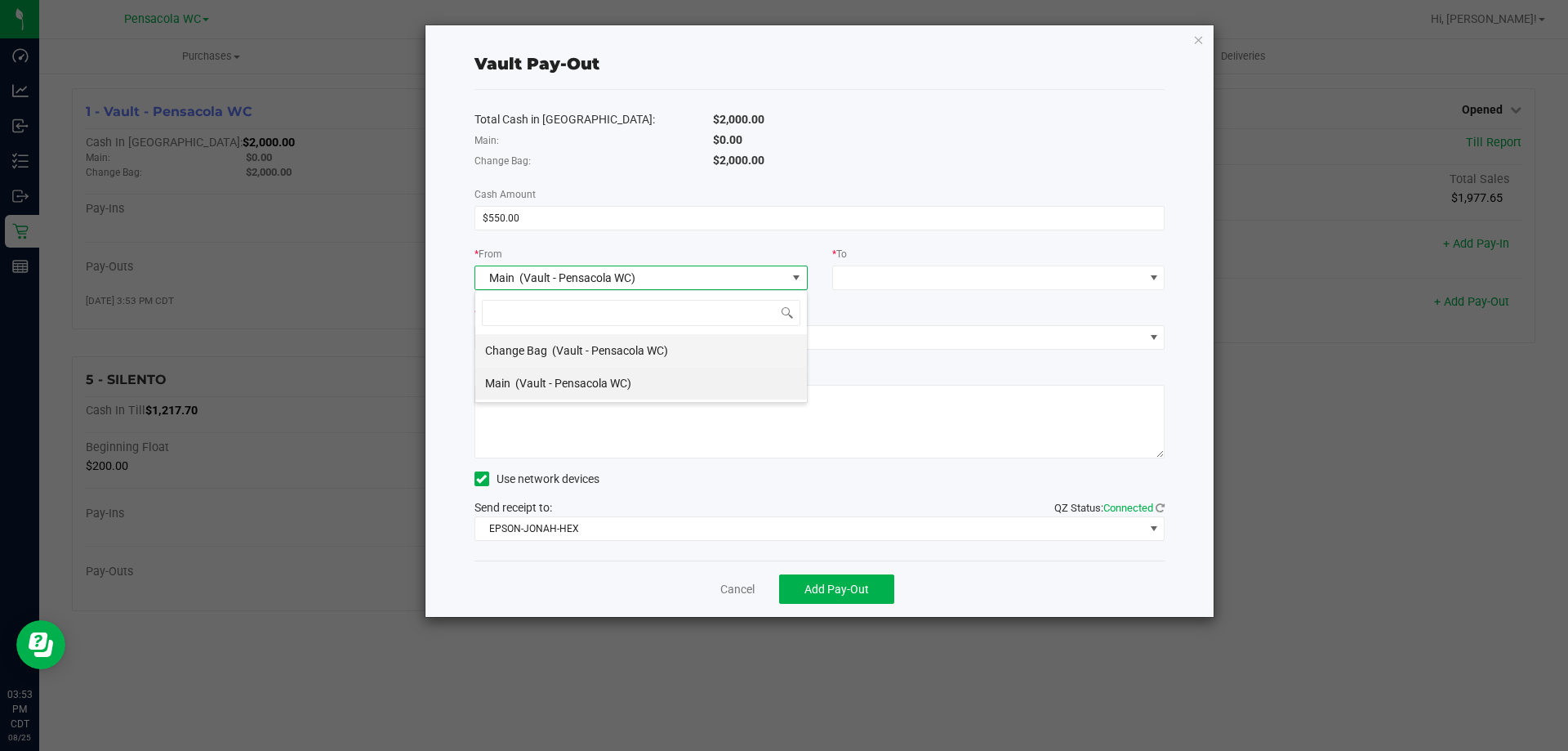
click at [592, 354] on span "(Vault - Pensacola WC)" at bounding box center [610, 349] width 116 height 13
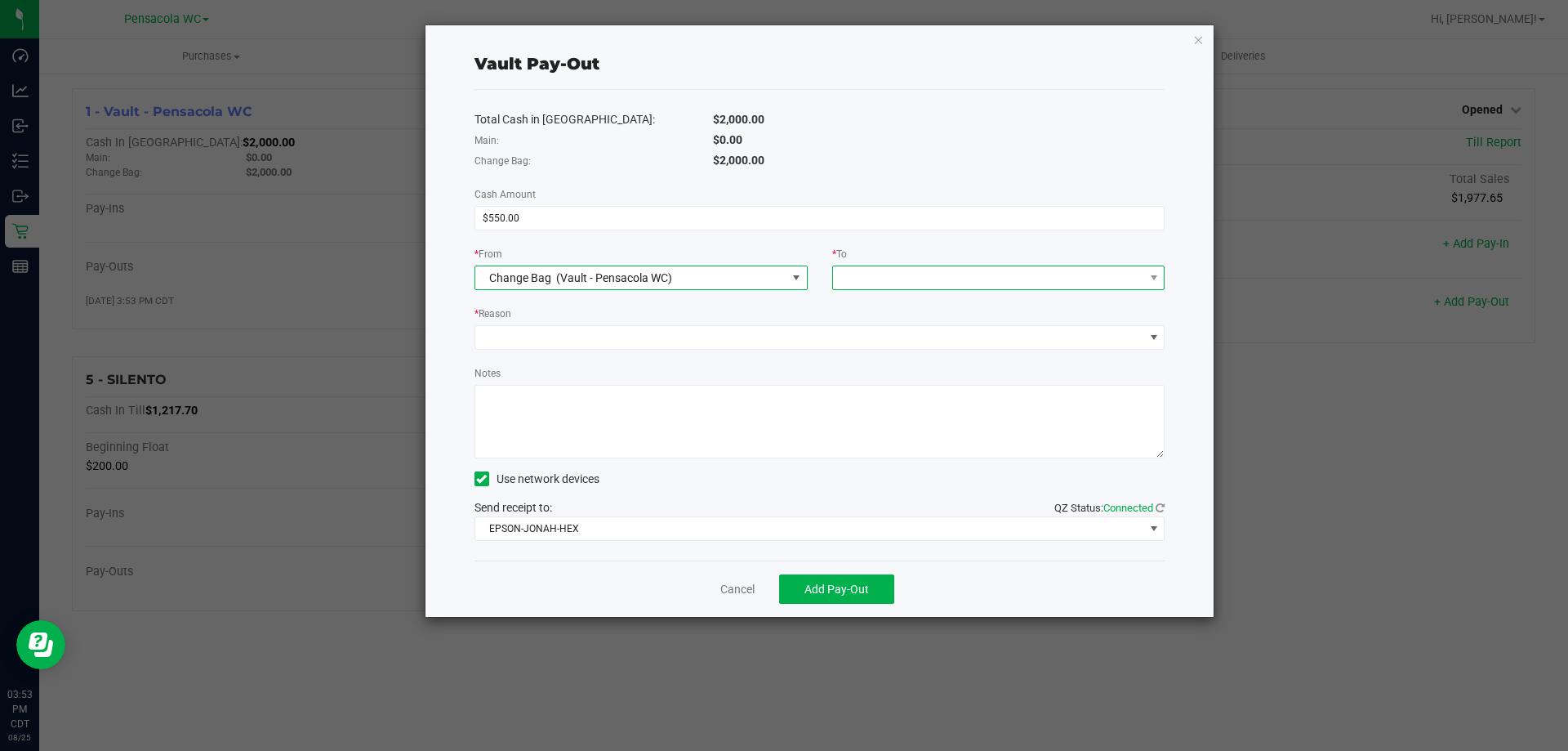
click at [925, 286] on span at bounding box center [988, 278] width 311 height 23
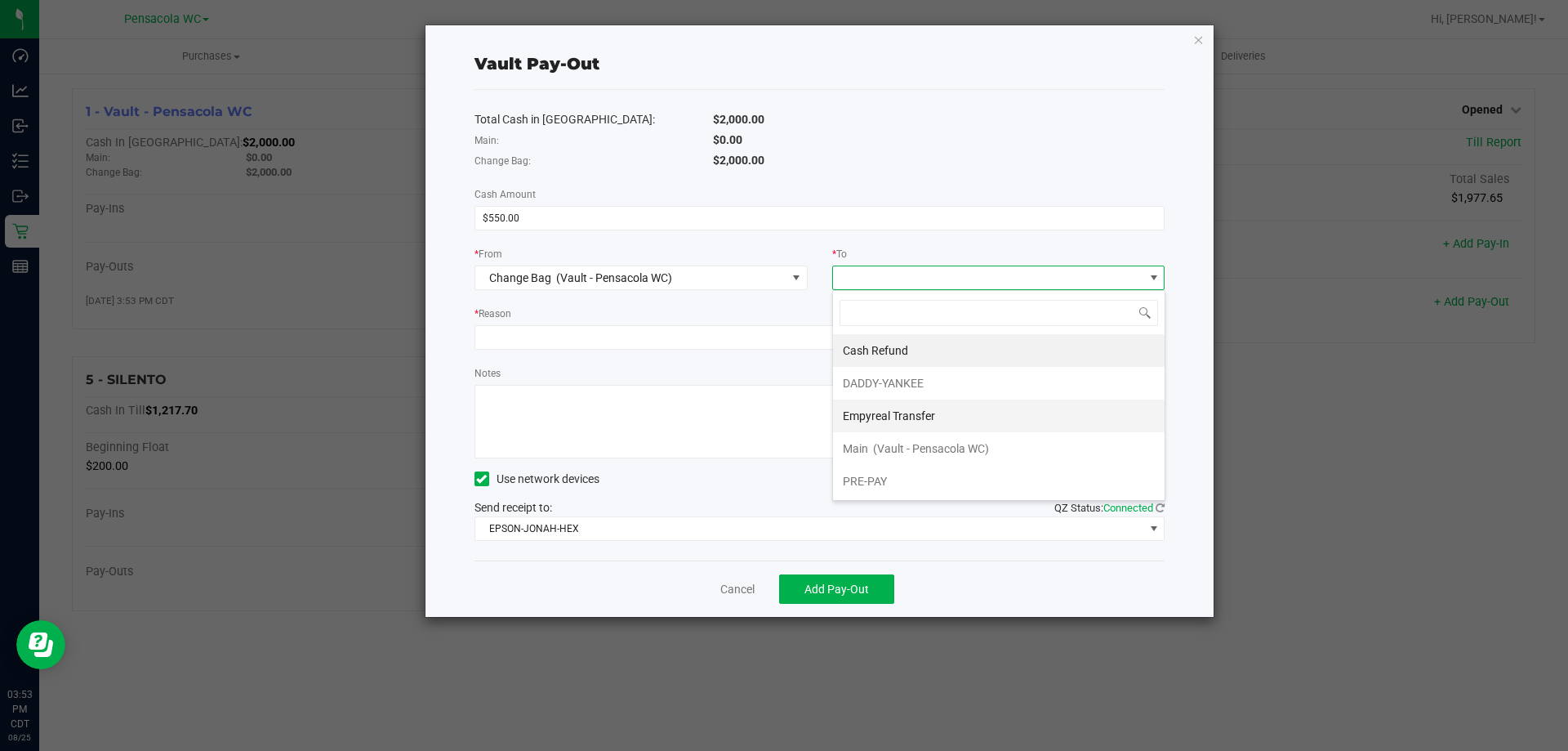
click at [934, 411] on div "Empyreal Transfer" at bounding box center [889, 415] width 94 height 29
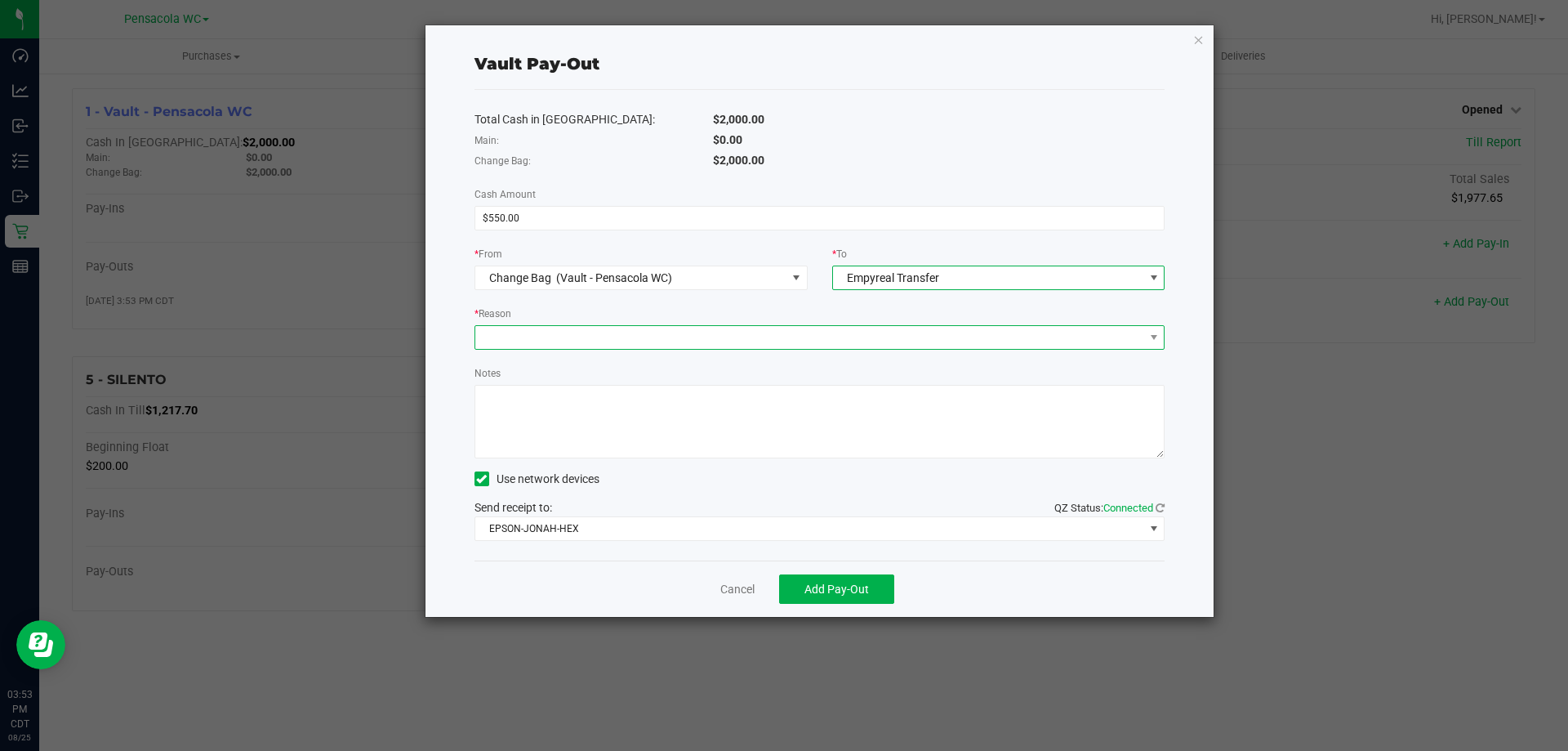
click at [774, 343] on span at bounding box center [810, 338] width 669 height 23
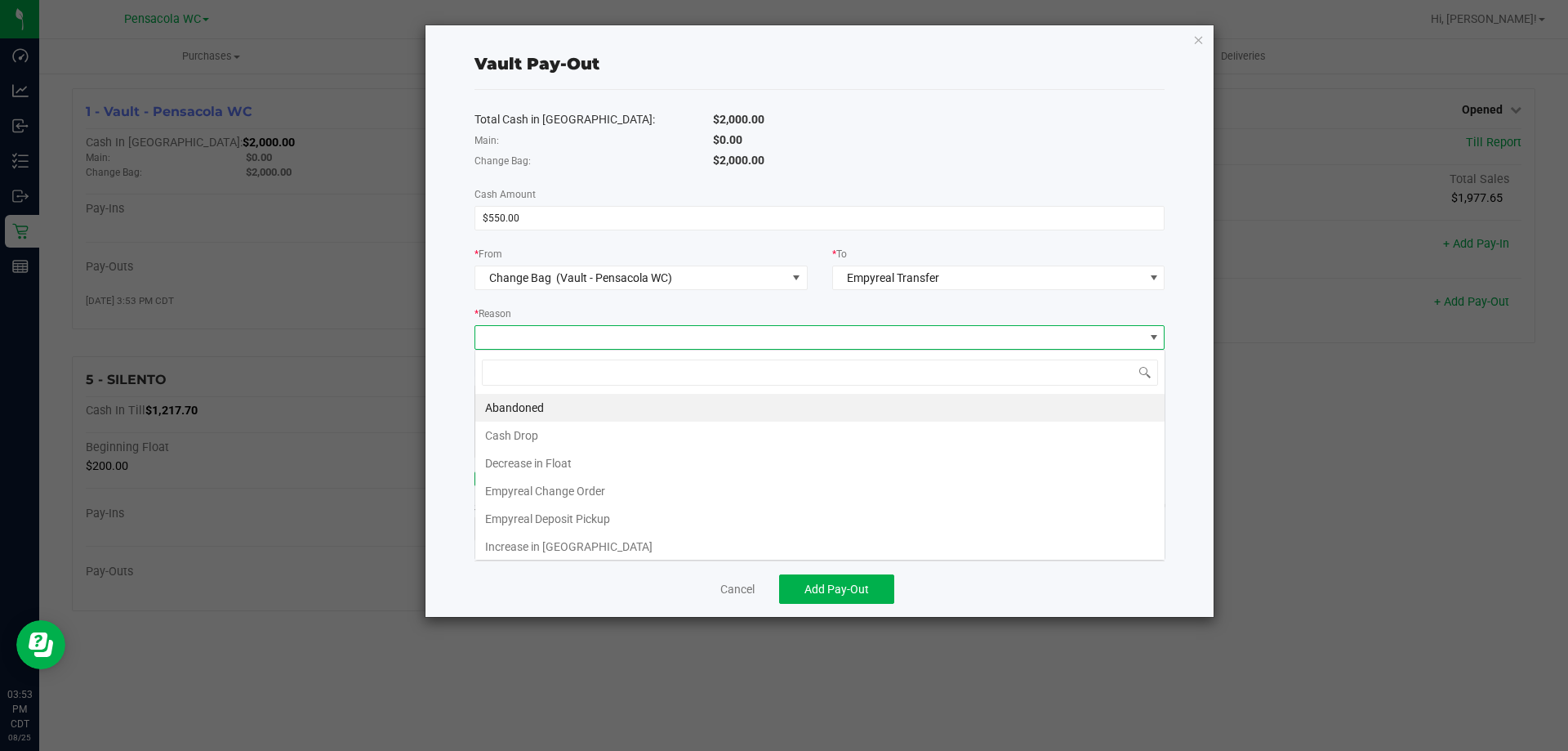
scroll to position [24, 690]
click at [605, 489] on li "Empyreal Change Order" at bounding box center [820, 490] width 690 height 28
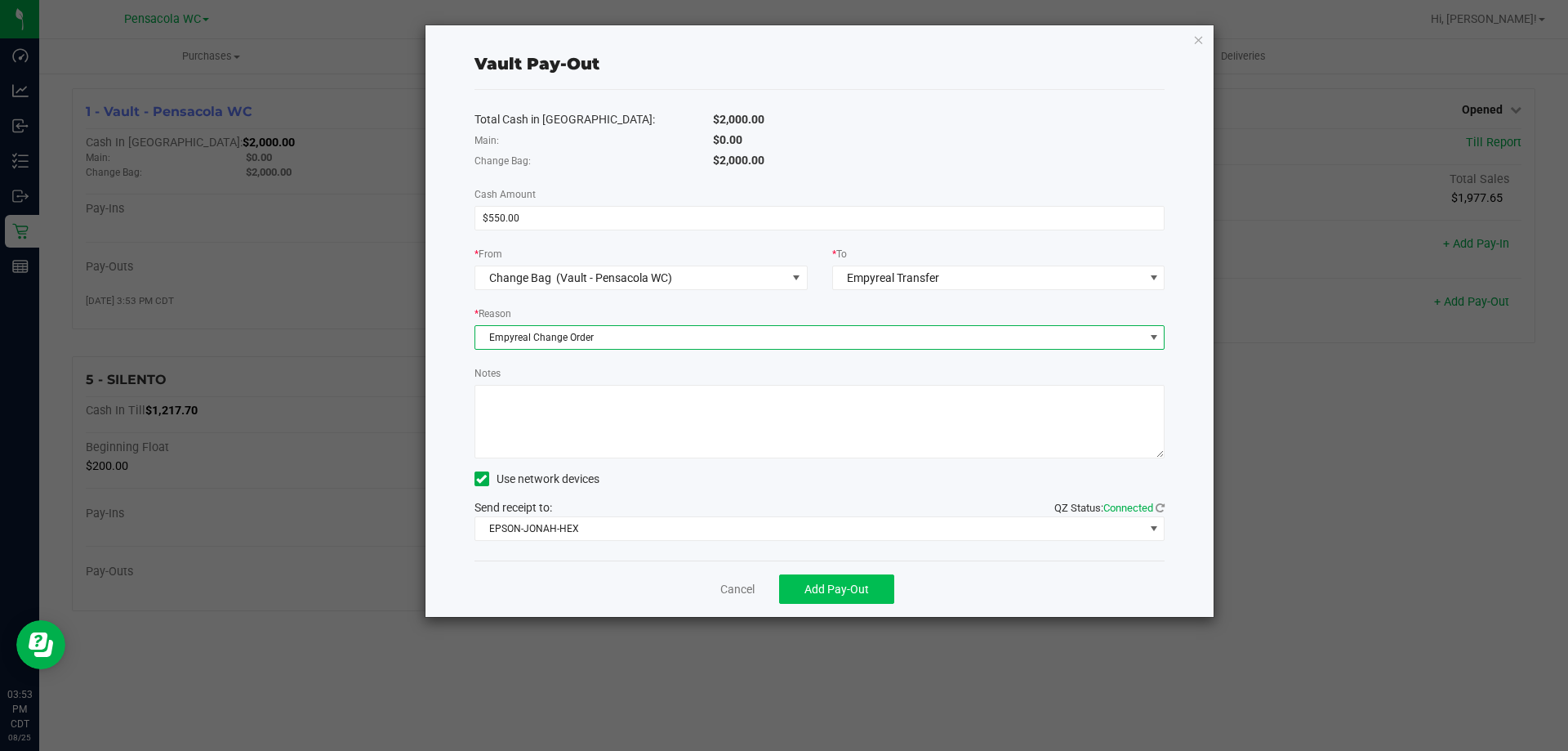
click at [852, 590] on span "Add Pay-Out" at bounding box center [837, 589] width 64 height 13
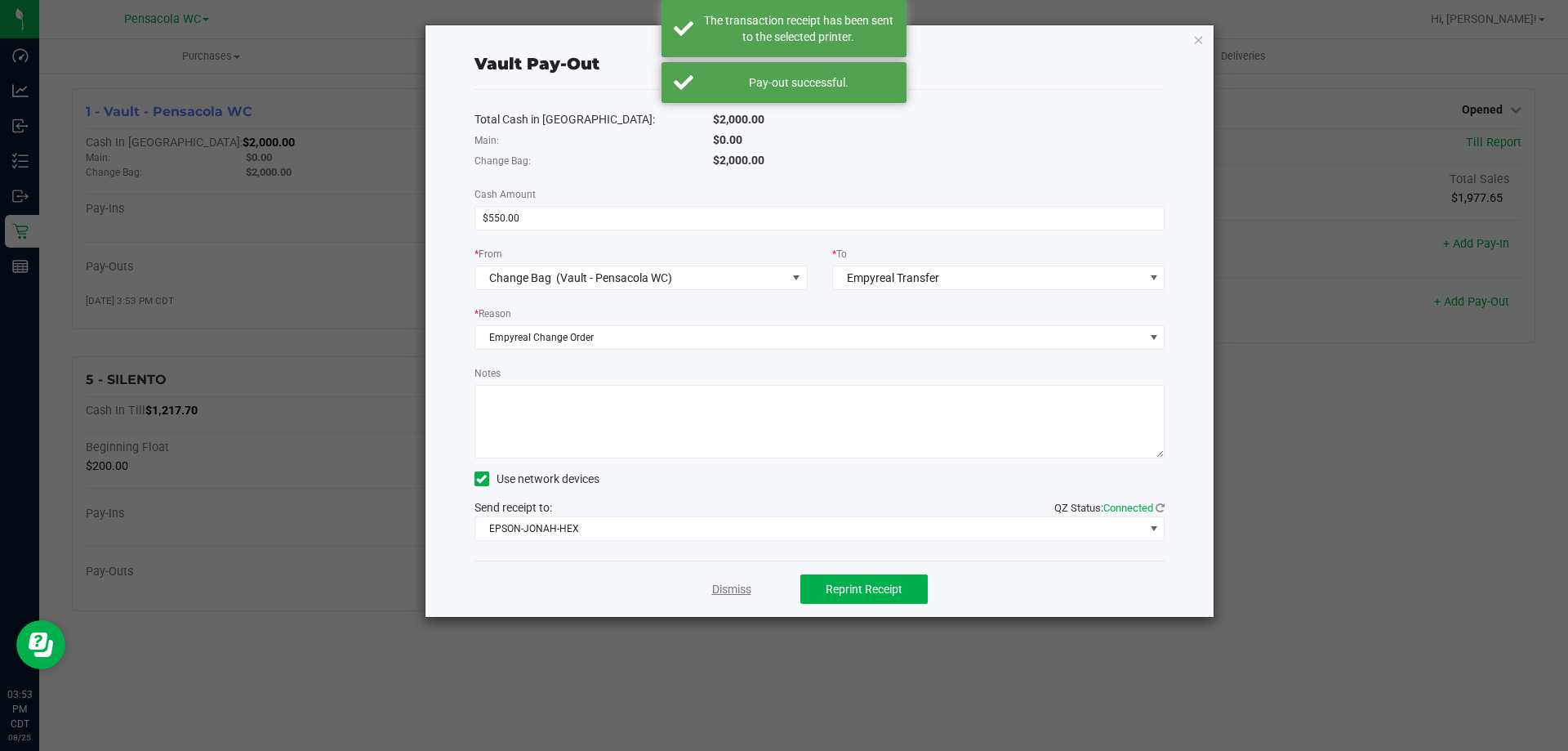
click at [729, 591] on link "Dismiss" at bounding box center [731, 590] width 39 height 18
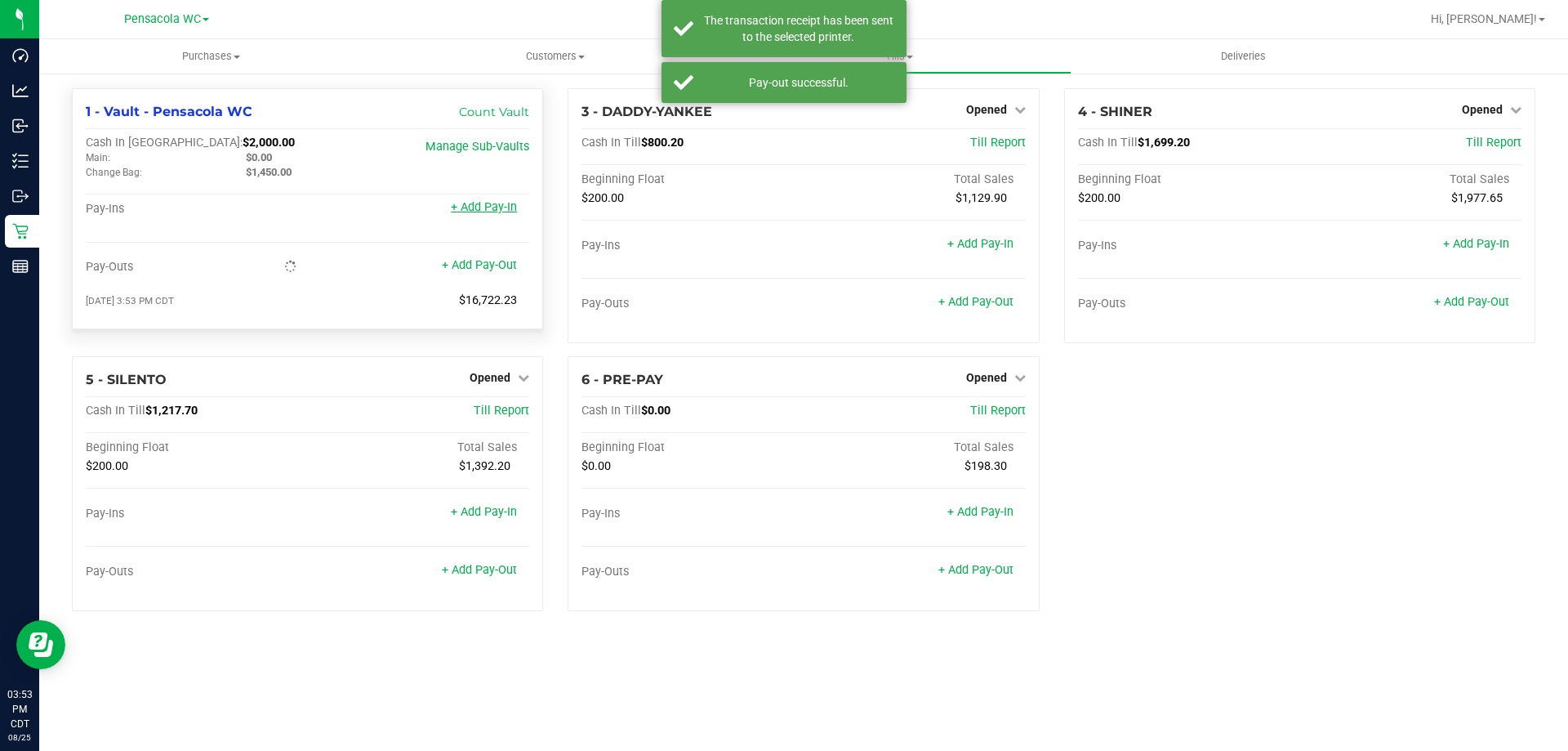
click at [471, 214] on link "+ Add Pay-In" at bounding box center [483, 207] width 66 height 14
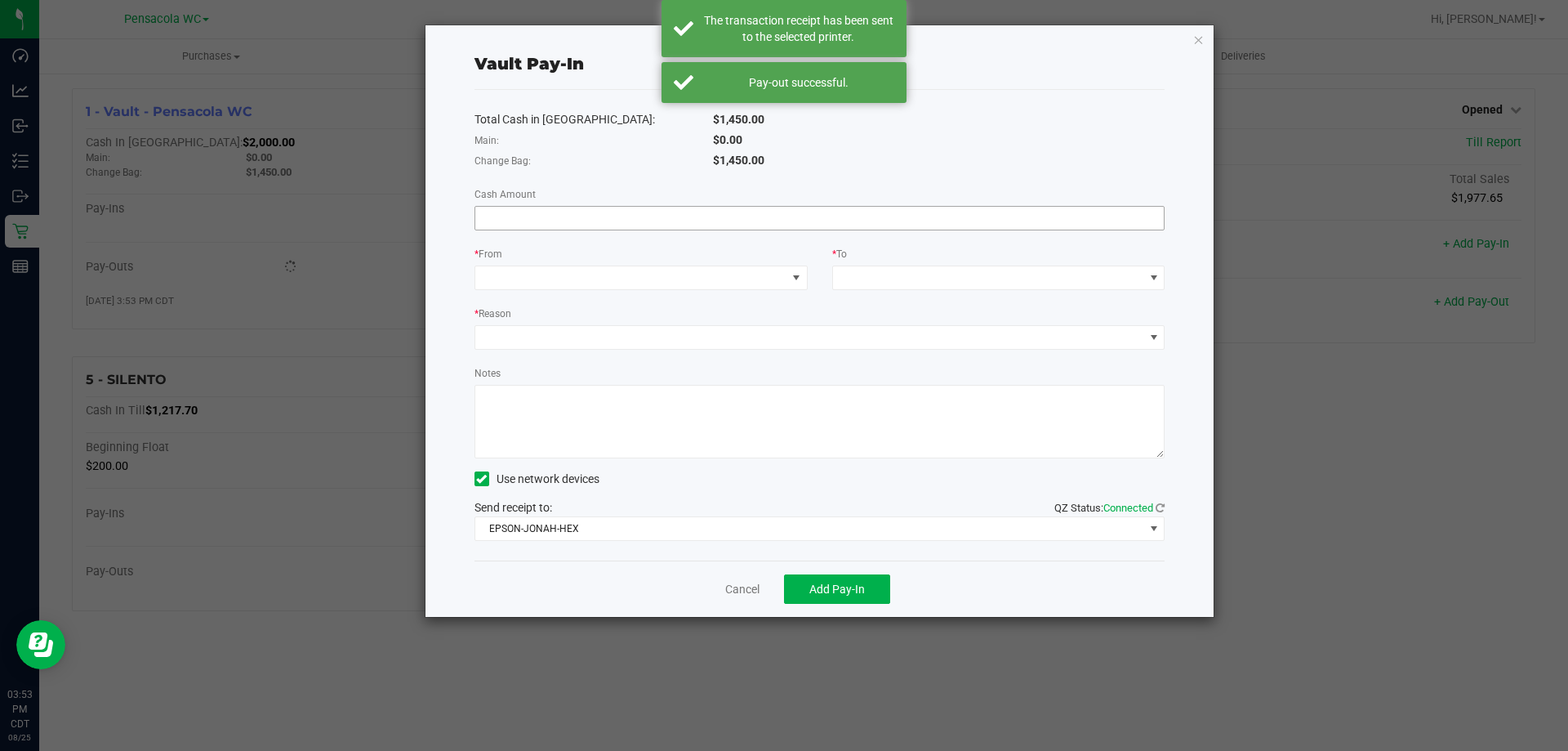
click at [628, 218] on input at bounding box center [820, 218] width 690 height 23
click at [676, 278] on span at bounding box center [631, 278] width 311 height 23
type input "$550.00"
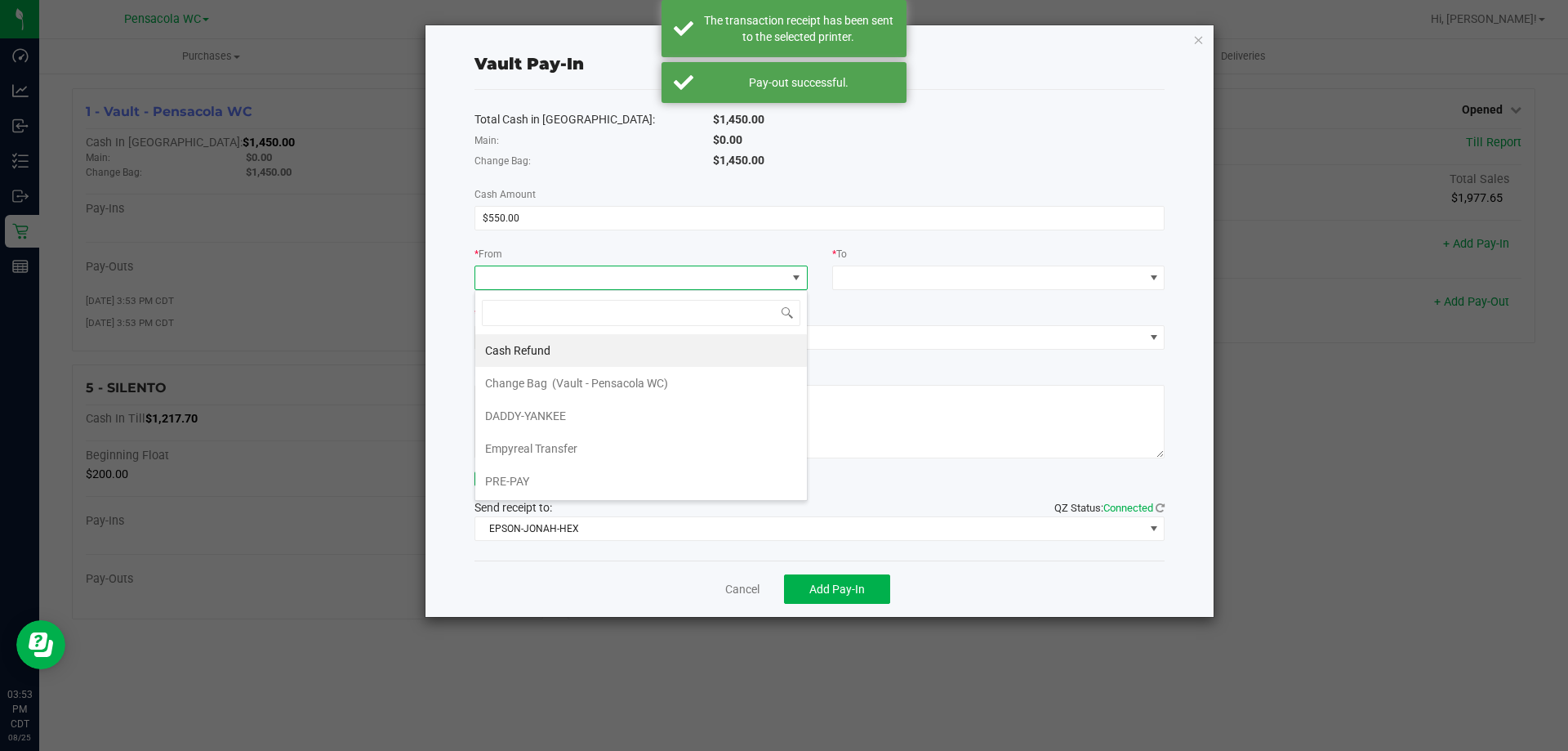
scroll to position [24, 334]
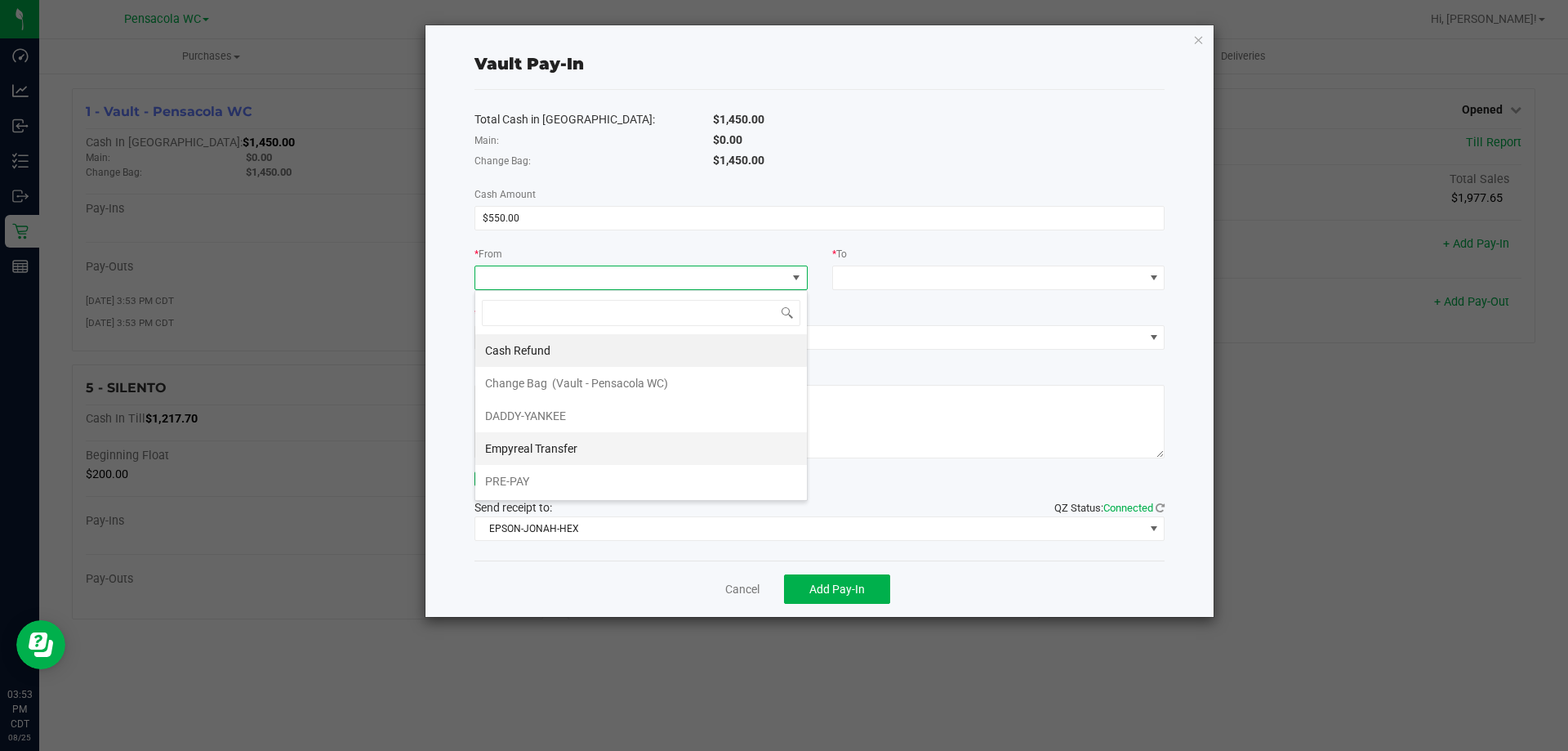
click at [565, 449] on span "Empyreal Transfer" at bounding box center [531, 447] width 92 height 13
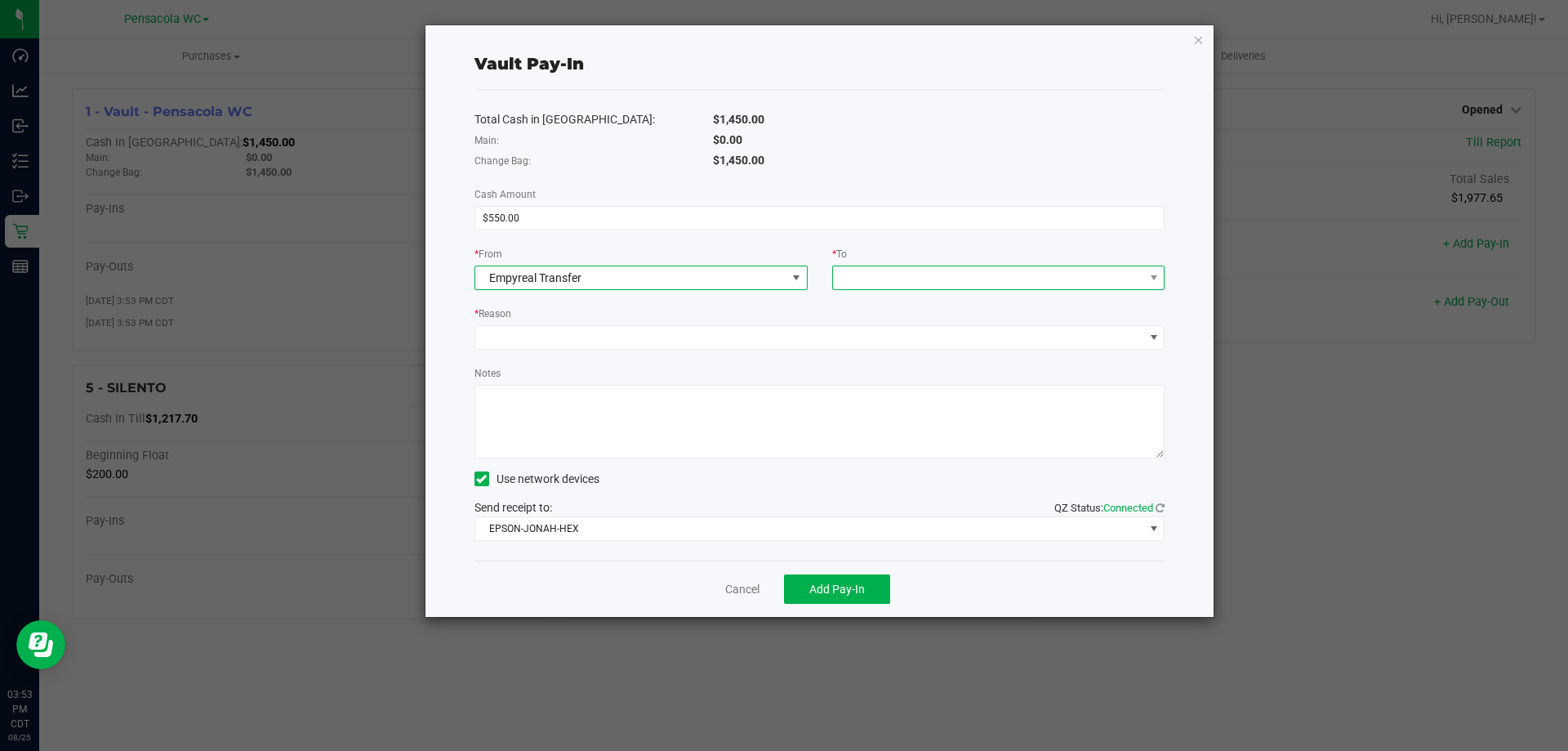
click at [924, 269] on span at bounding box center [988, 278] width 311 height 23
click at [938, 354] on span "(Vault - Pensacola WC)" at bounding box center [967, 349] width 116 height 13
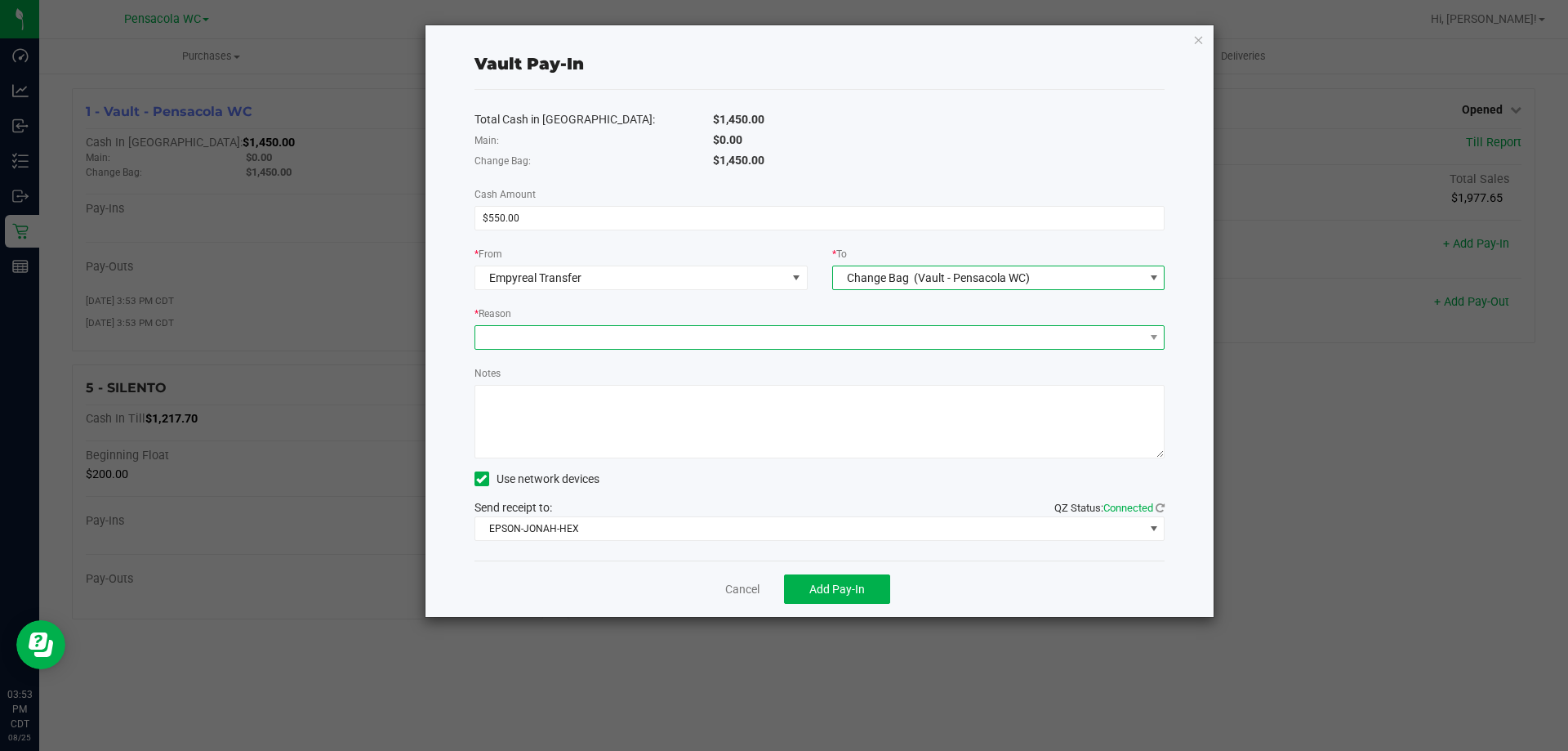
click at [814, 328] on span at bounding box center [810, 338] width 669 height 23
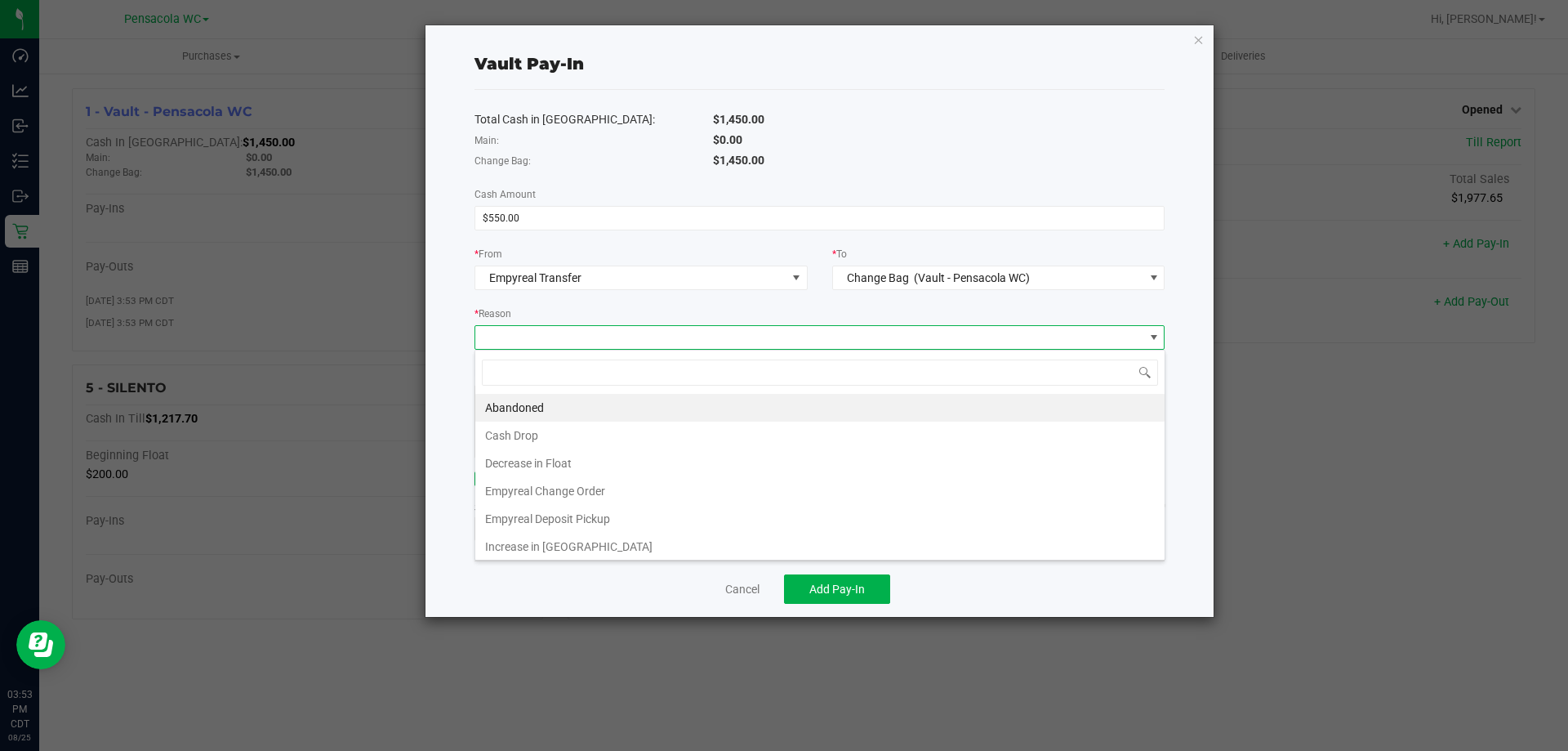
scroll to position [24, 690]
click at [601, 494] on li "Empyreal Change Order" at bounding box center [820, 490] width 690 height 28
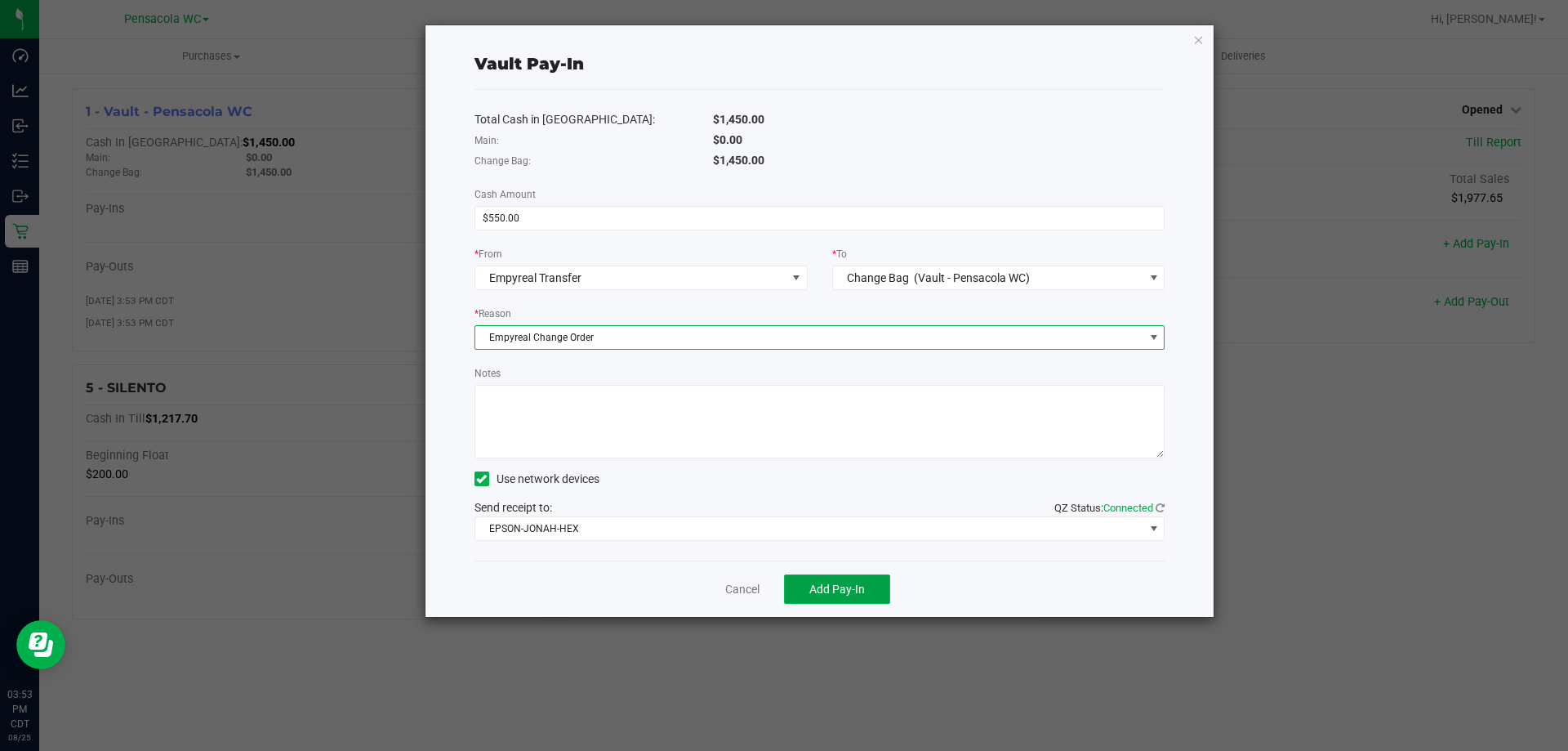
click at [859, 589] on span "Add Pay-In" at bounding box center [837, 589] width 55 height 13
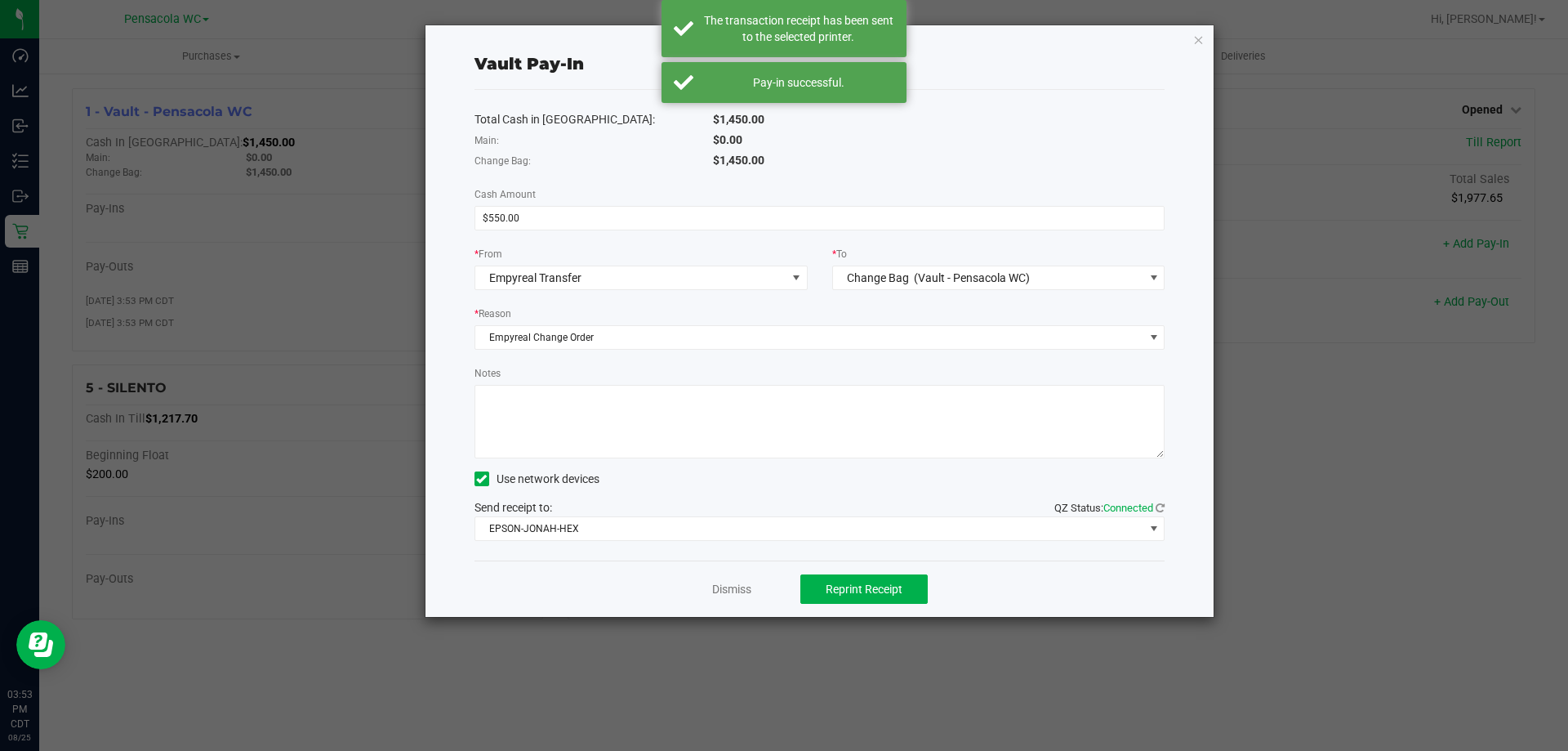
click at [723, 561] on div "Dismiss Reprint Receipt" at bounding box center [820, 589] width 691 height 56
click at [735, 585] on link "Dismiss" at bounding box center [731, 590] width 39 height 18
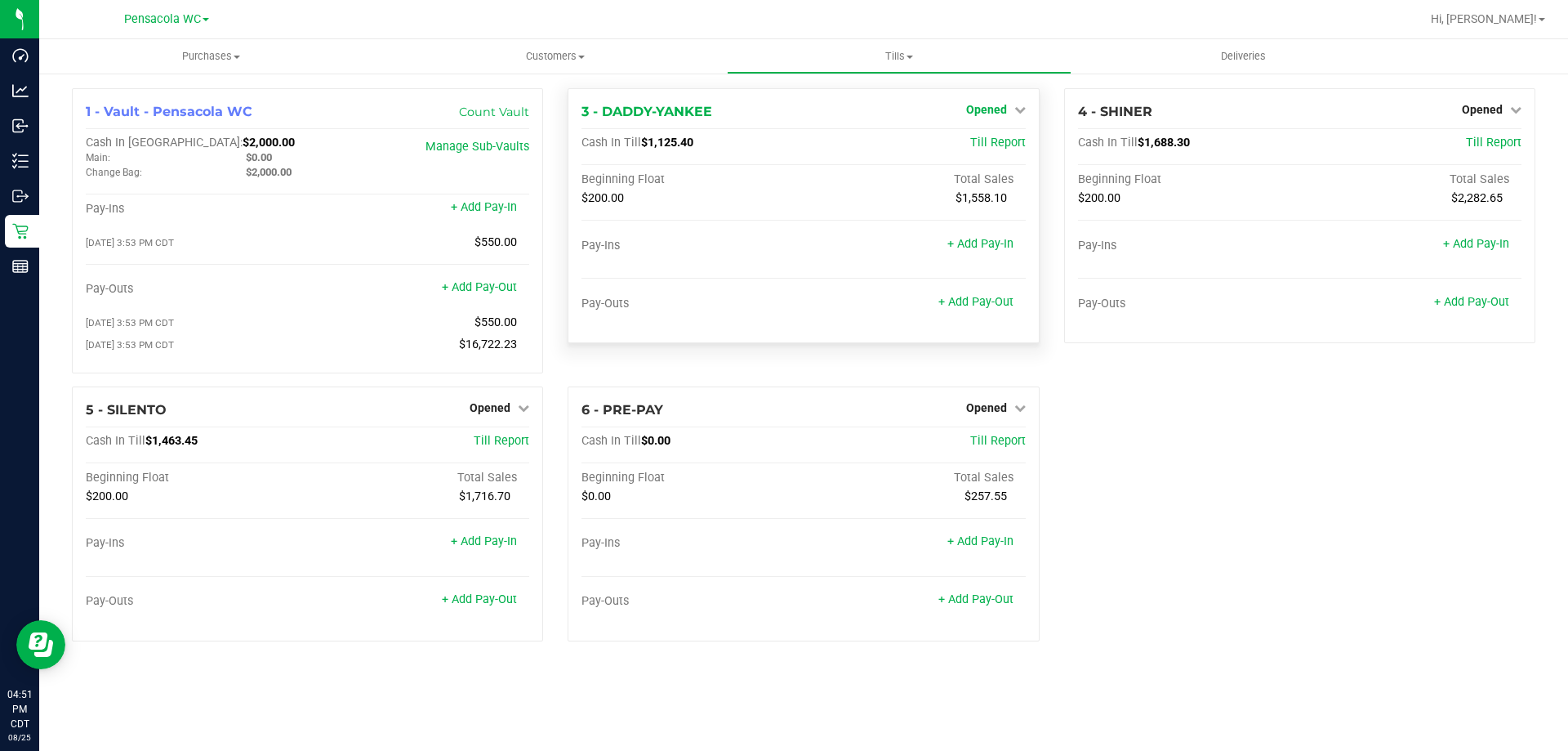
click at [1001, 112] on span "Opened" at bounding box center [986, 109] width 41 height 13
click at [999, 145] on link "Close Till" at bounding box center [987, 143] width 44 height 13
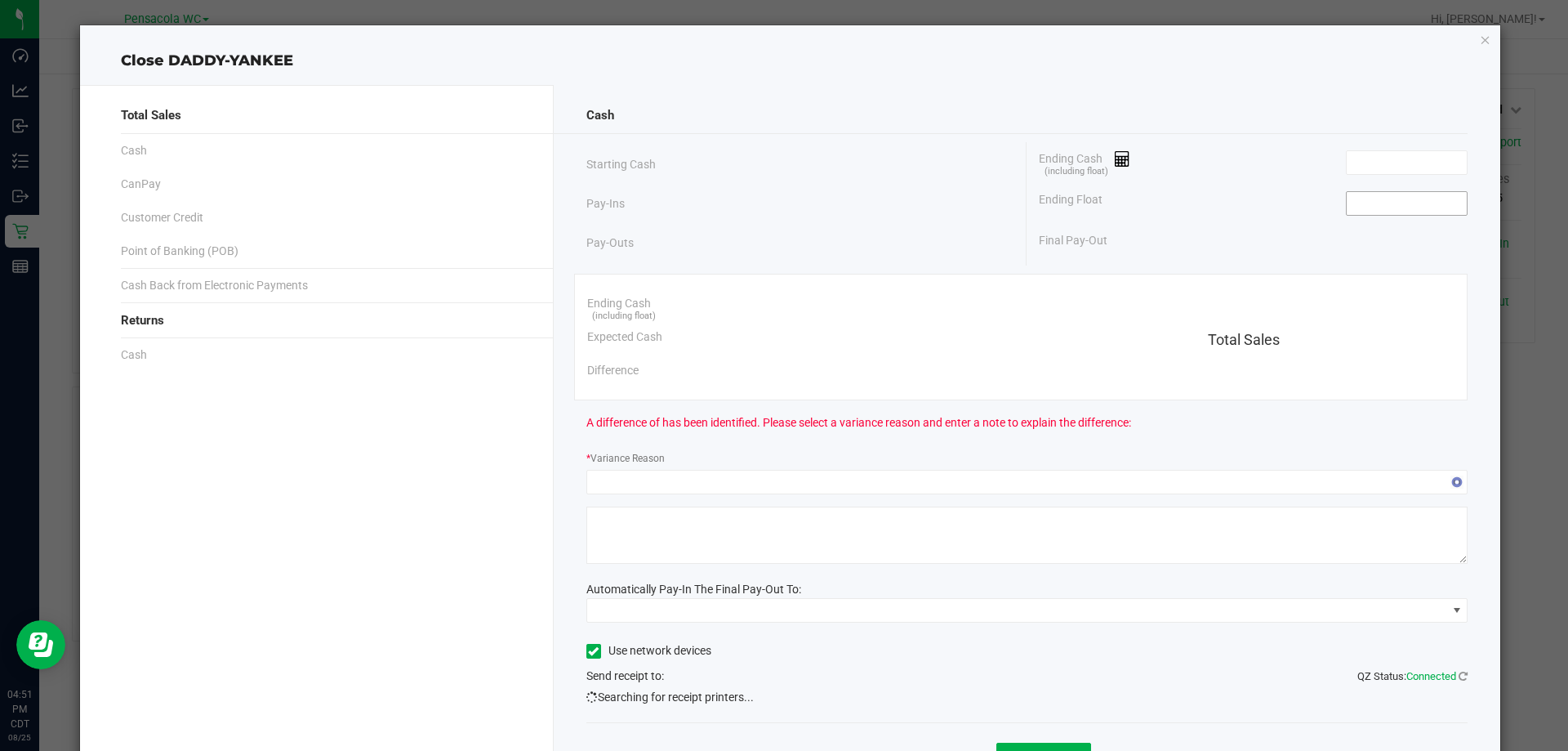
click at [1402, 206] on input at bounding box center [1406, 203] width 120 height 23
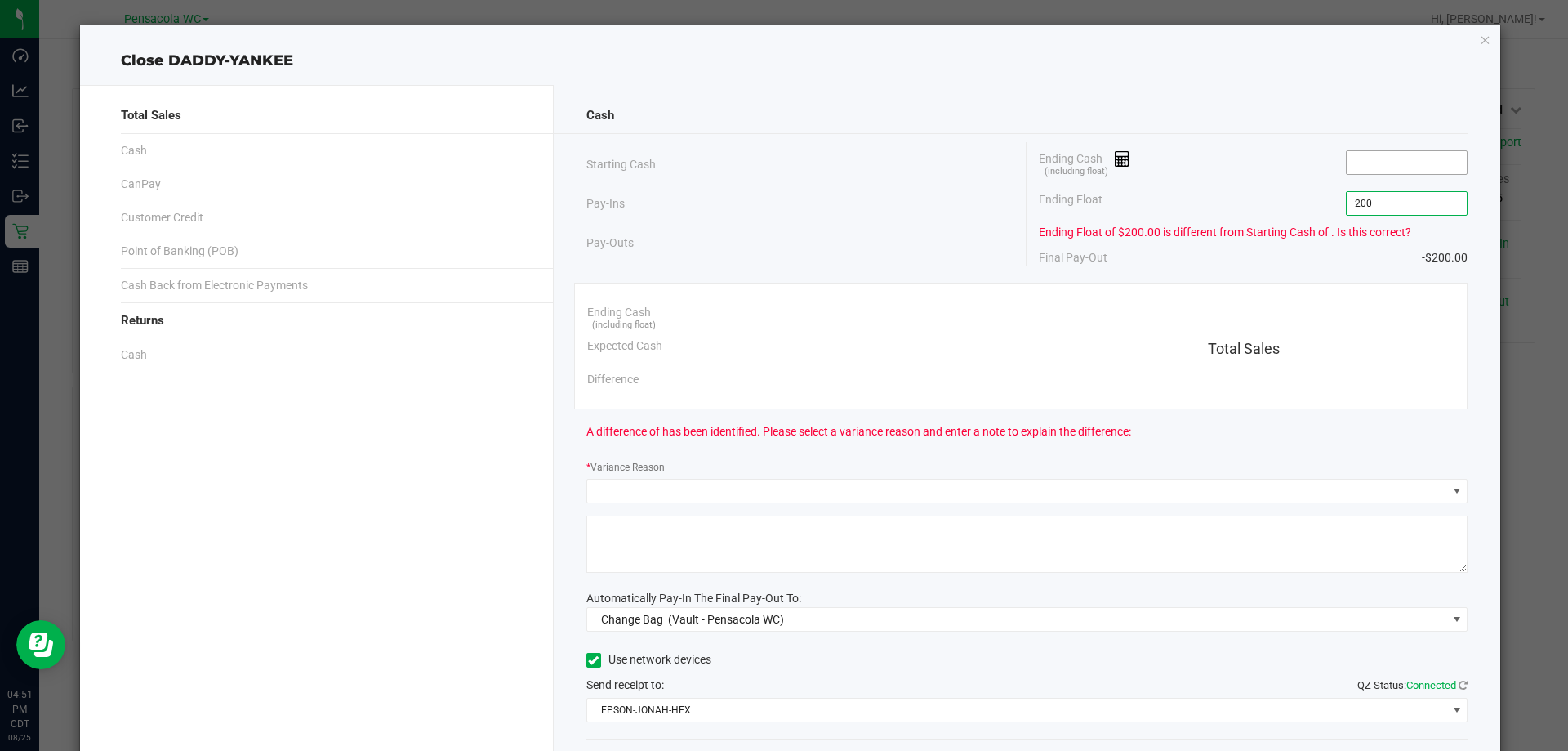
click at [1357, 166] on input at bounding box center [1406, 162] width 120 height 23
type input "$200.00"
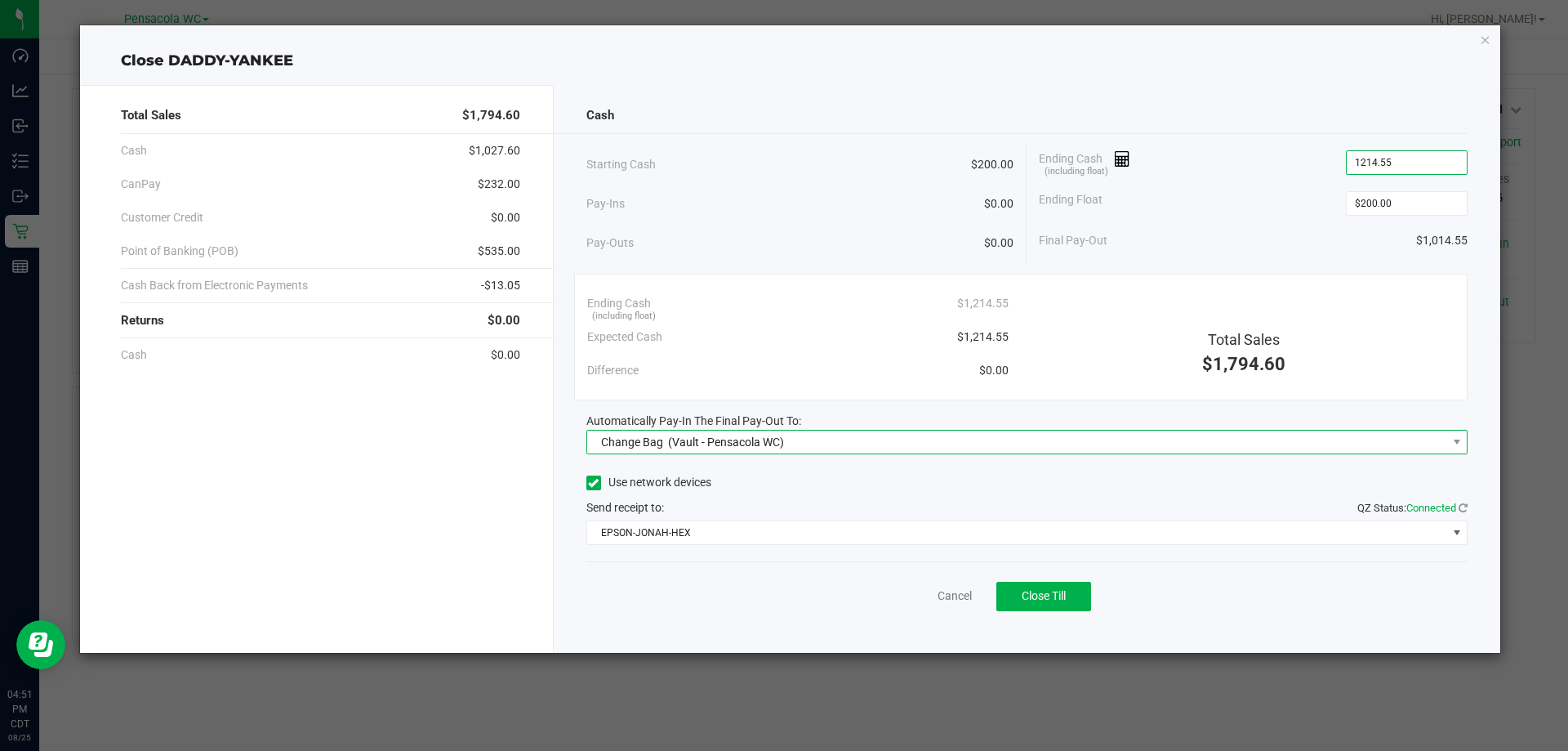
click at [812, 436] on span "Change Bag (Vault - Pensacola WC)" at bounding box center [1017, 442] width 860 height 23
type input "$1,214.55"
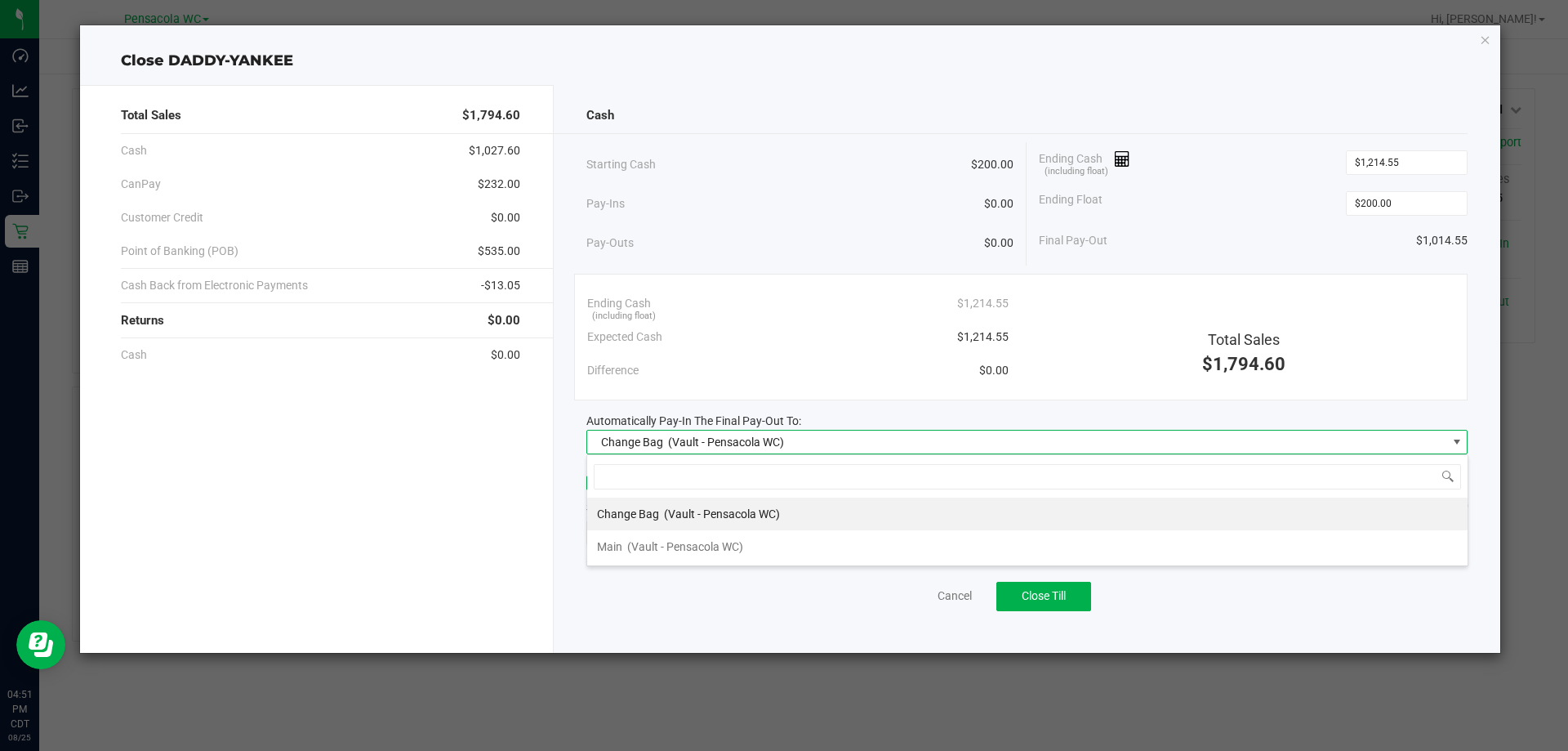
scroll to position [24, 881]
click at [707, 547] on span "(Vault - Pensacola WC)" at bounding box center [685, 546] width 116 height 13
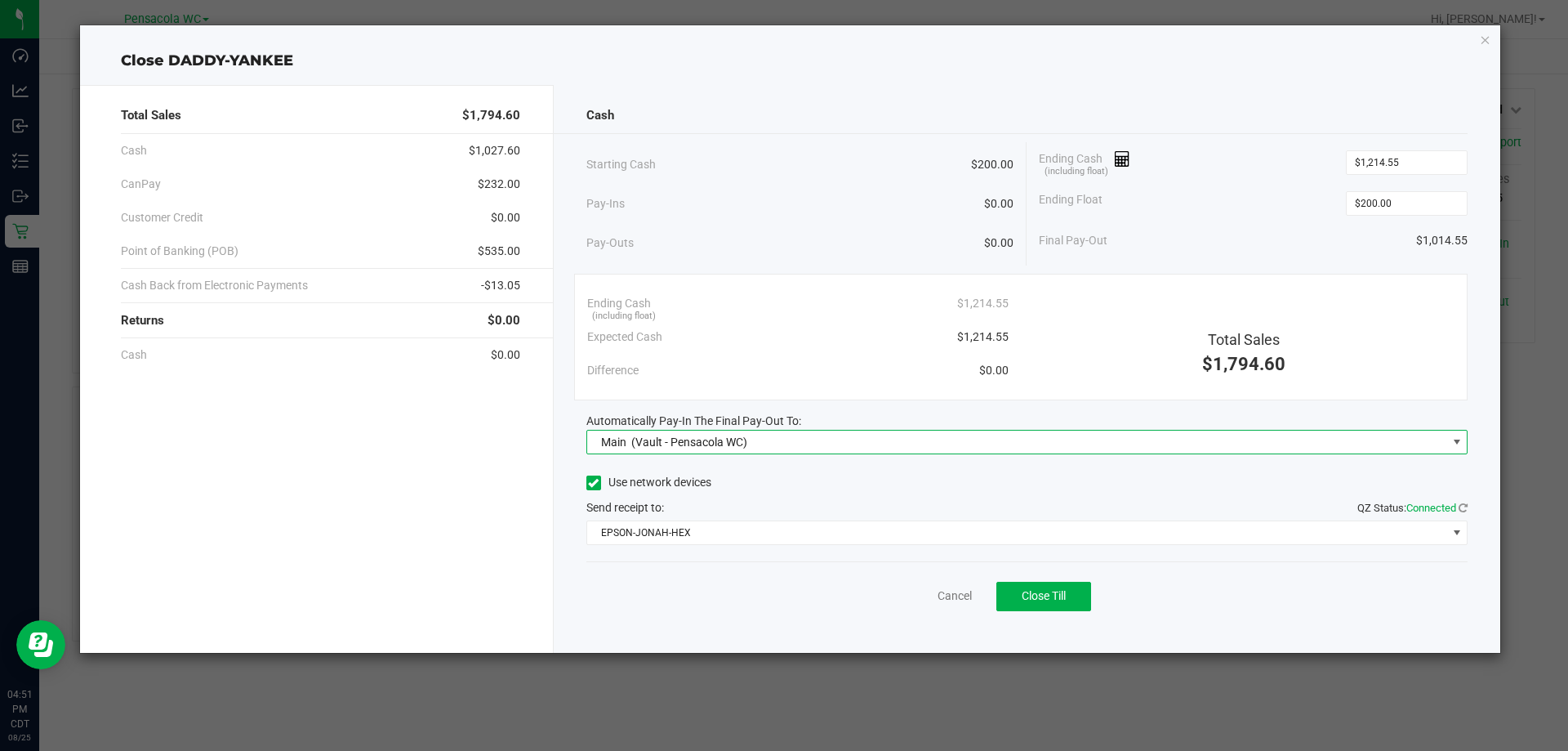
click at [854, 345] on div "Expected Cash $1,214.55" at bounding box center [798, 337] width 421 height 33
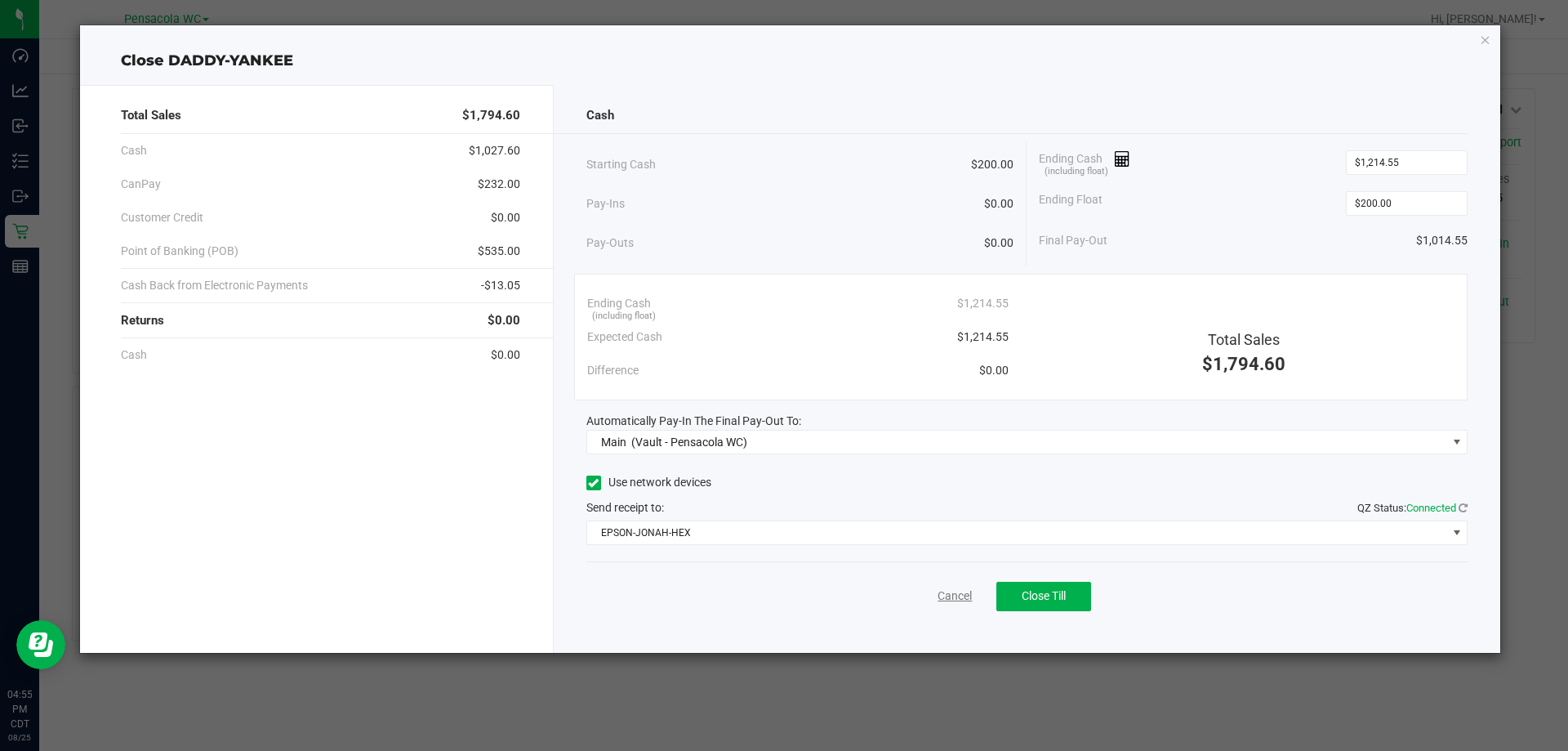
click at [964, 597] on link "Cancel" at bounding box center [954, 596] width 34 height 18
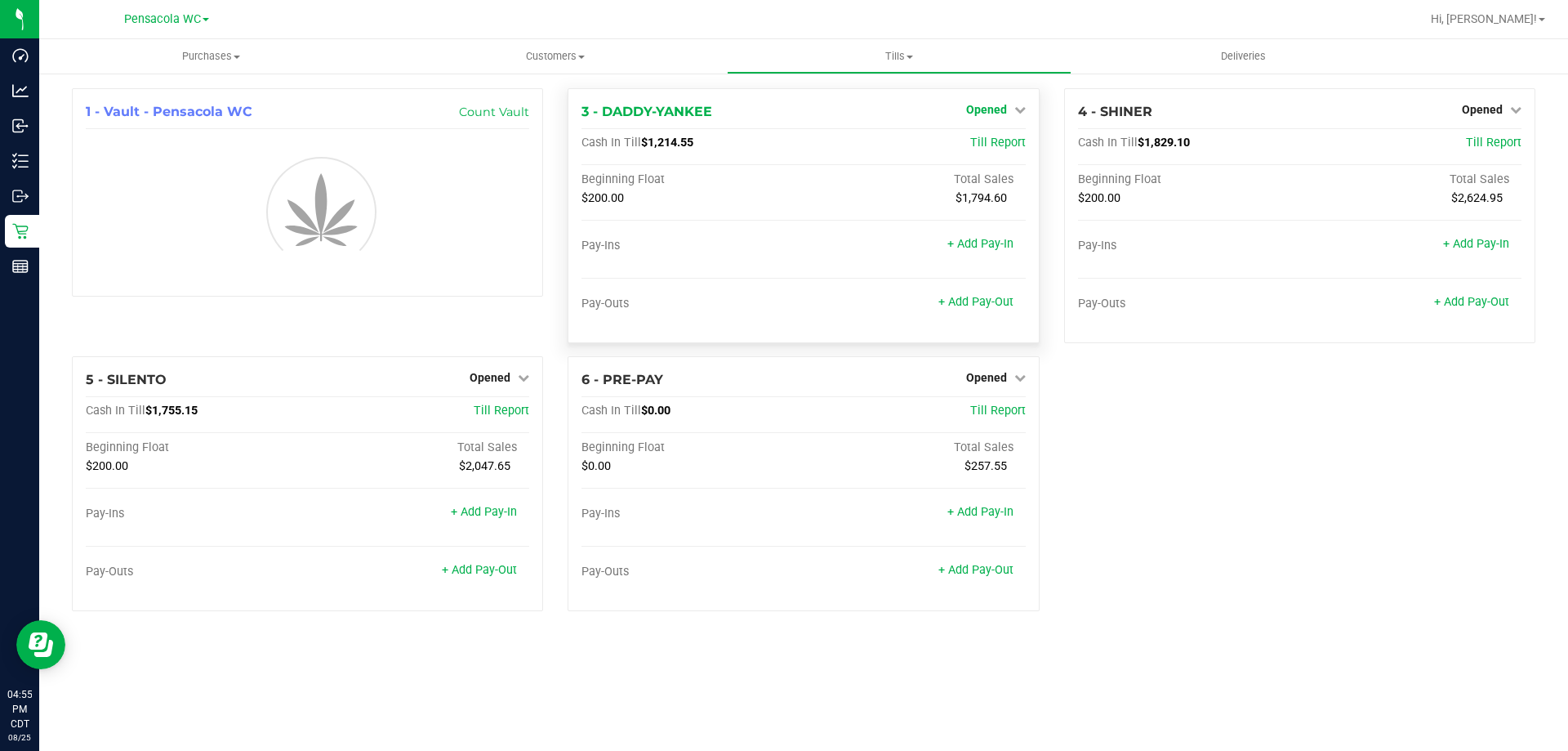
click at [982, 108] on span "Opened" at bounding box center [986, 109] width 41 height 13
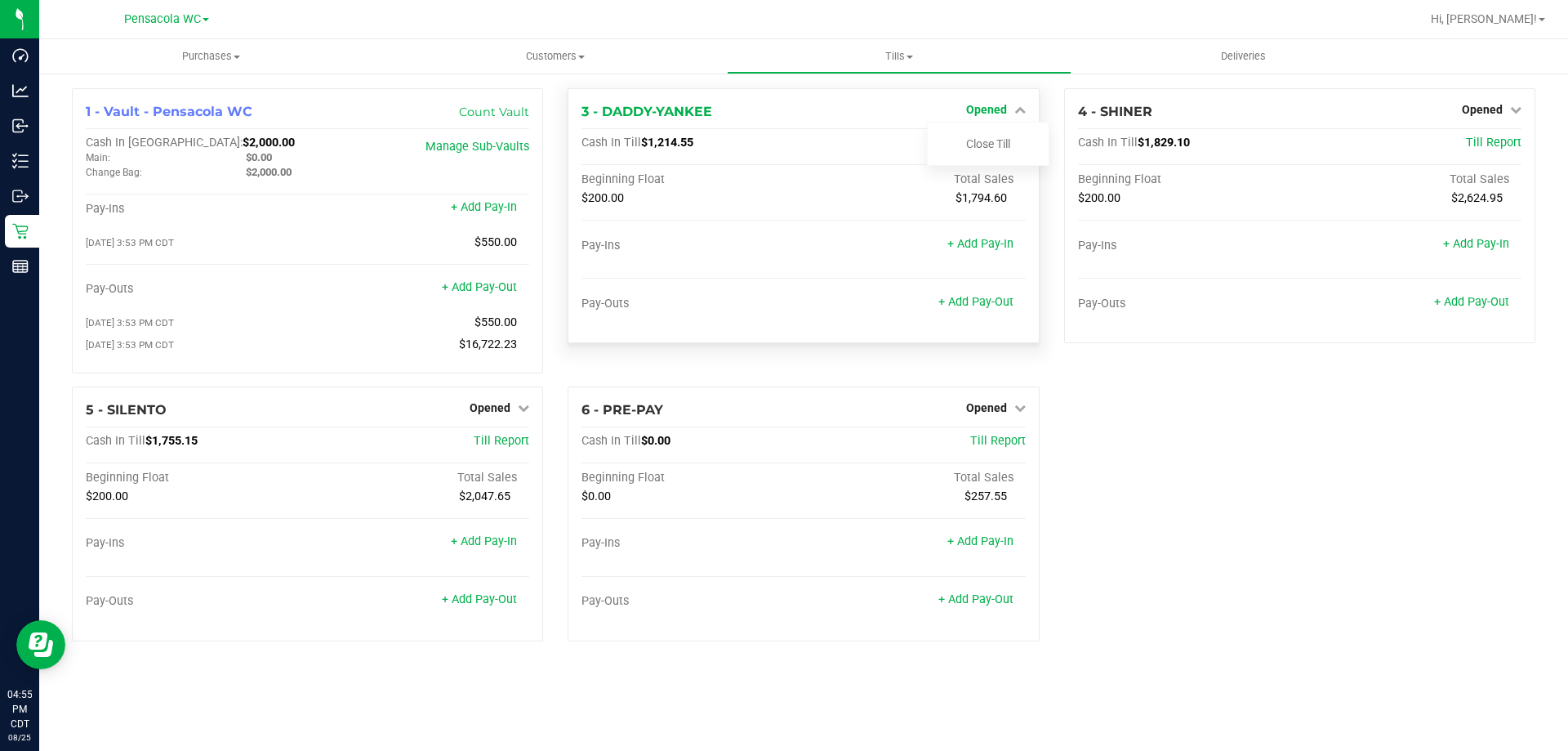
click at [983, 145] on link "Close Till" at bounding box center [987, 143] width 44 height 13
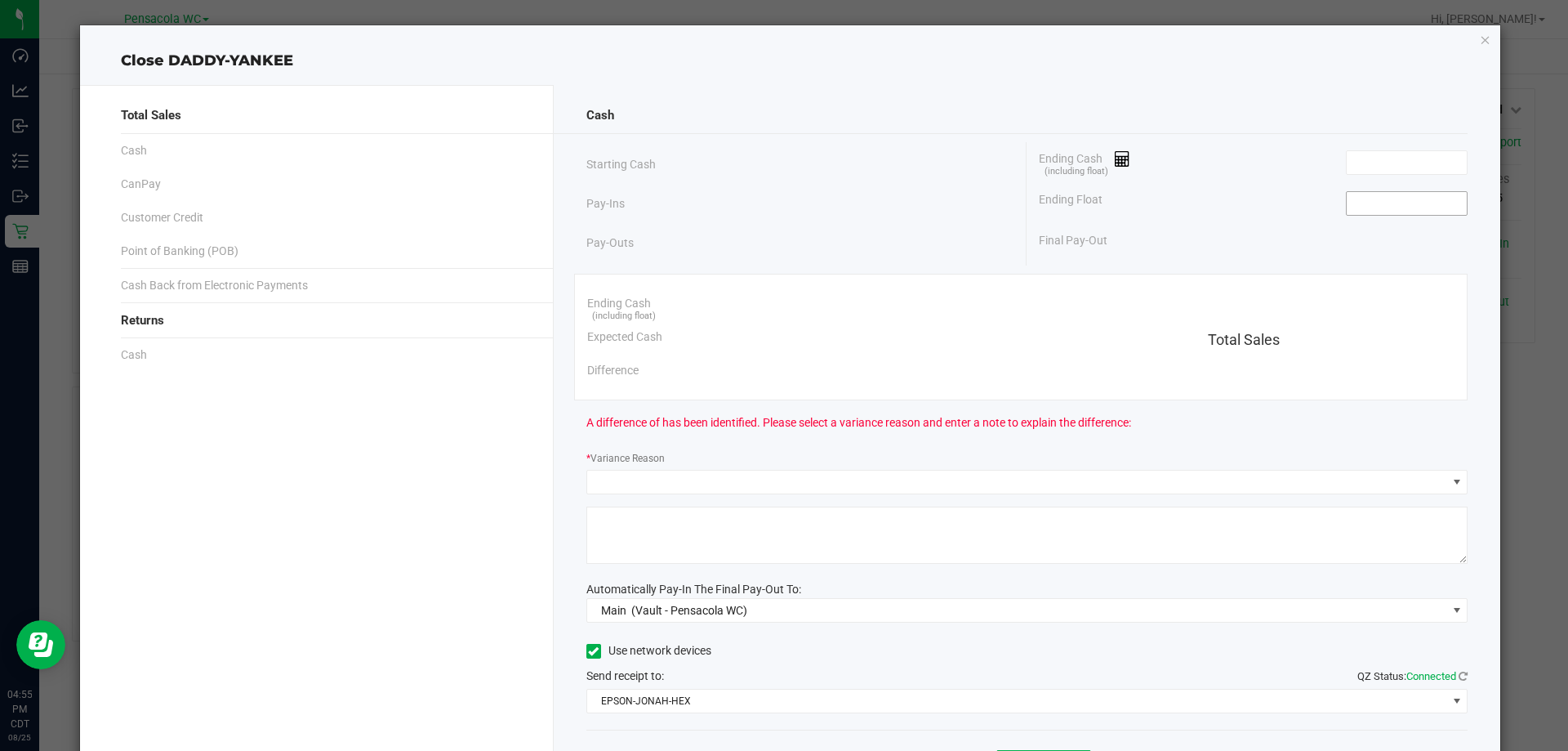
click at [1349, 201] on input at bounding box center [1406, 203] width 120 height 23
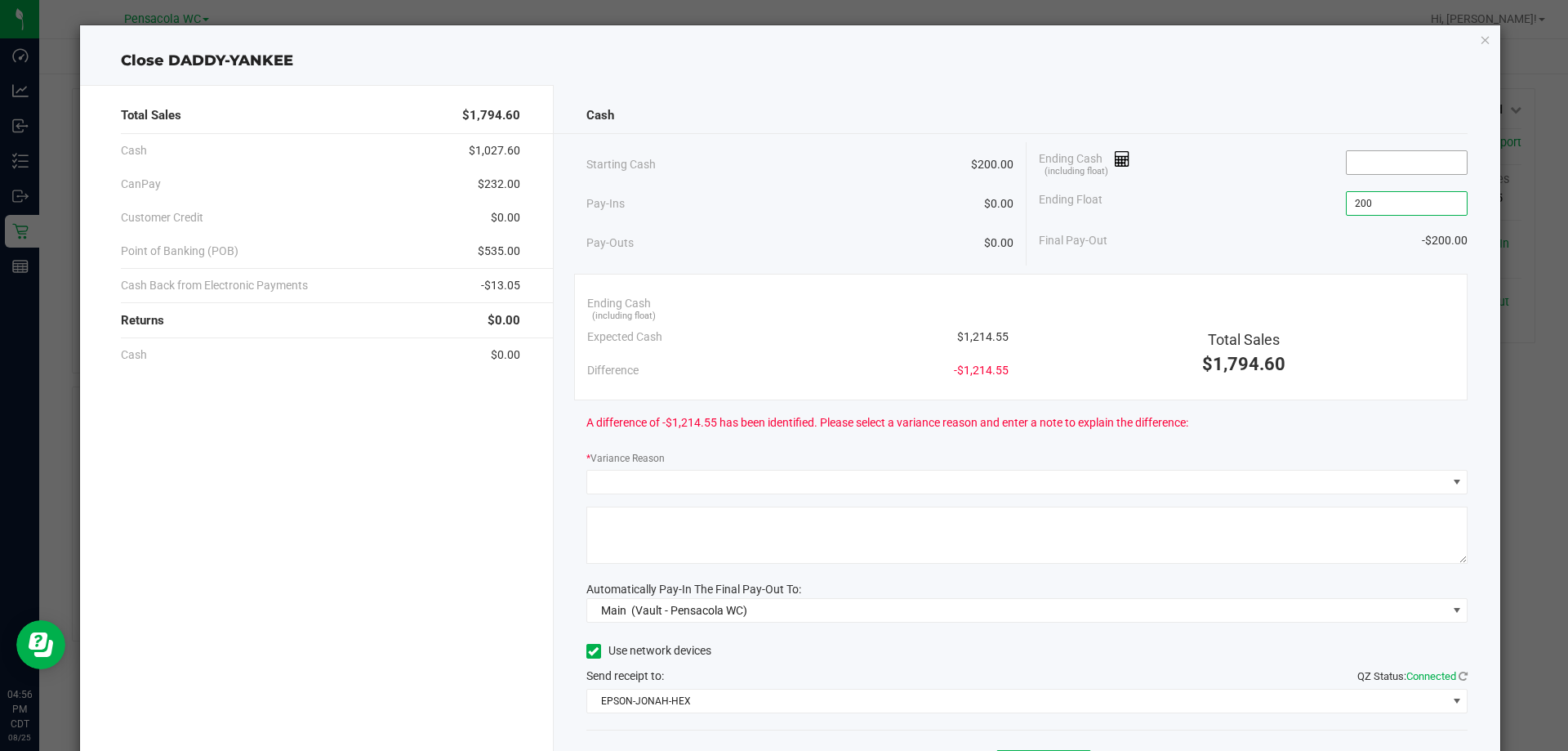
click at [1357, 163] on input at bounding box center [1406, 162] width 120 height 23
type input "$200.00"
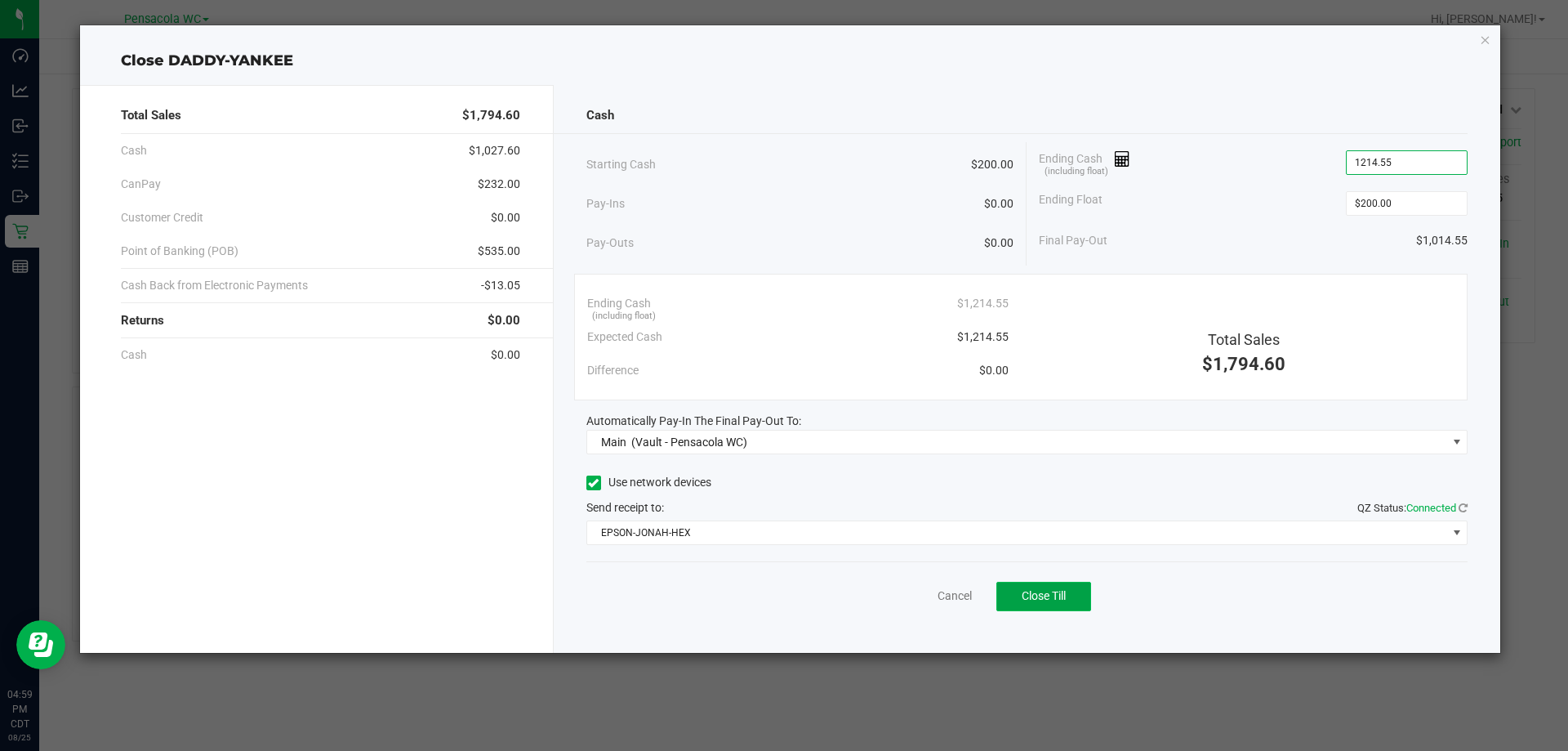
click at [1056, 597] on span "Close Till" at bounding box center [1043, 594] width 44 height 13
type input "$1,214.55"
click at [933, 595] on link "Dismiss" at bounding box center [918, 596] width 39 height 18
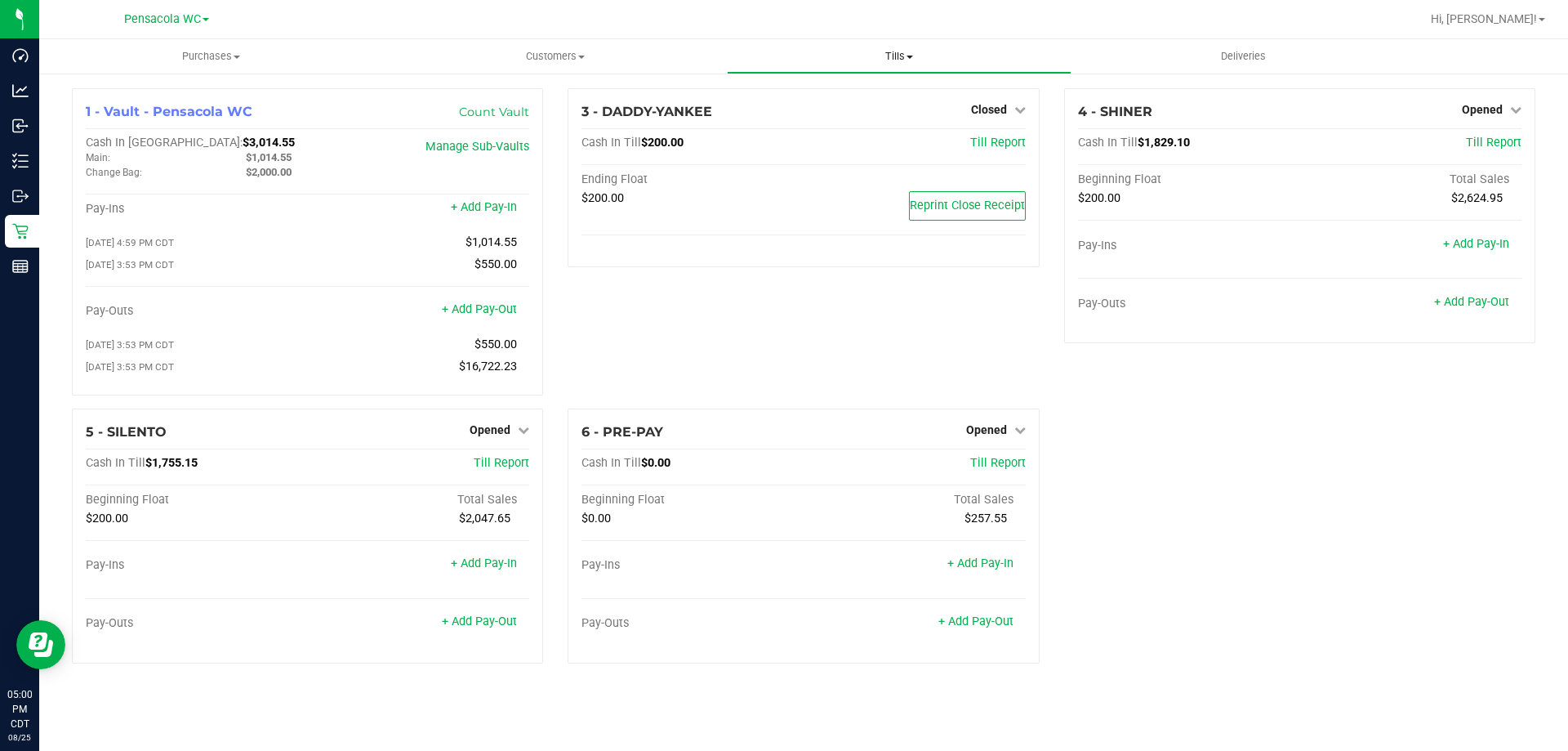
click at [884, 59] on span "Tills" at bounding box center [899, 55] width 342 height 15
click at [774, 116] on span "Reconcile e-payments" at bounding box center [807, 118] width 162 height 14
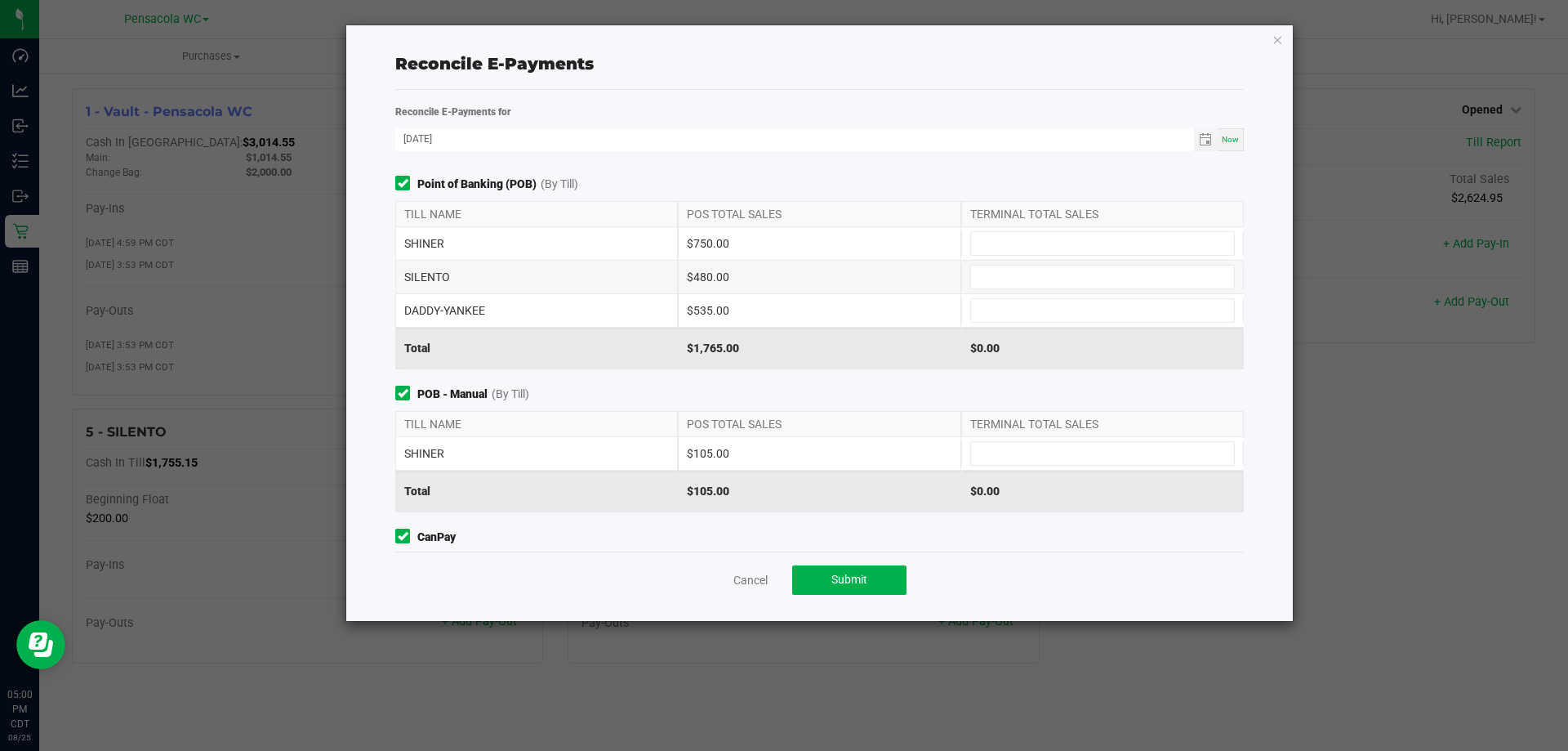
click at [732, 603] on div "Cancel Submit" at bounding box center [819, 580] width 848 height 56
click at [740, 577] on link "Cancel" at bounding box center [750, 580] width 34 height 17
